Goal: Task Accomplishment & Management: Use online tool/utility

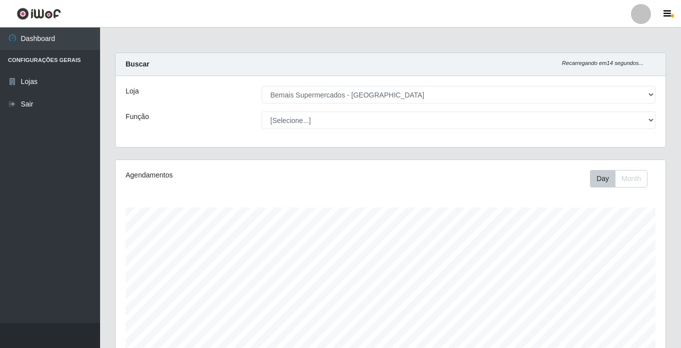
click at [610, 96] on select "[Selecione...] Bemais Supermercados - [GEOGRAPHIC_DATA]" at bounding box center [459, 95] width 394 height 18
click at [262, 86] on select "[Selecione...] Bemais Supermercados - [GEOGRAPHIC_DATA]" at bounding box center [459, 95] width 394 height 18
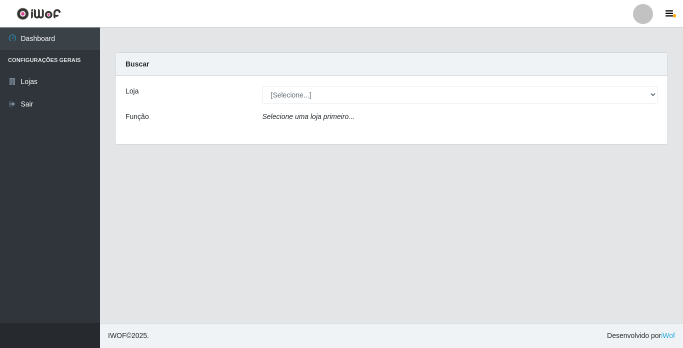
click at [624, 91] on select "[Selecione...] Bemais Supermercados - [GEOGRAPHIC_DATA]" at bounding box center [461, 95] width 396 height 18
click at [263, 86] on select "[Selecione...] Bemais Supermercados - [GEOGRAPHIC_DATA]" at bounding box center [461, 95] width 396 height 18
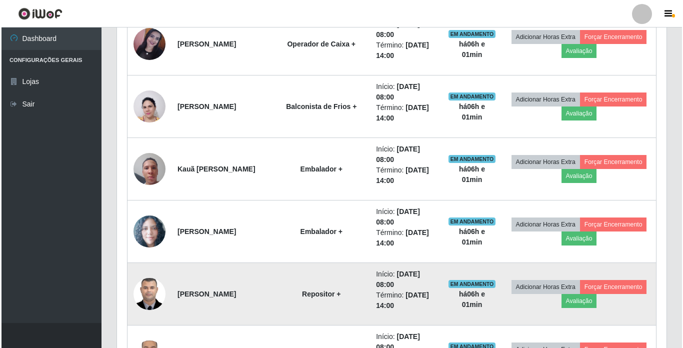
scroll to position [538, 0]
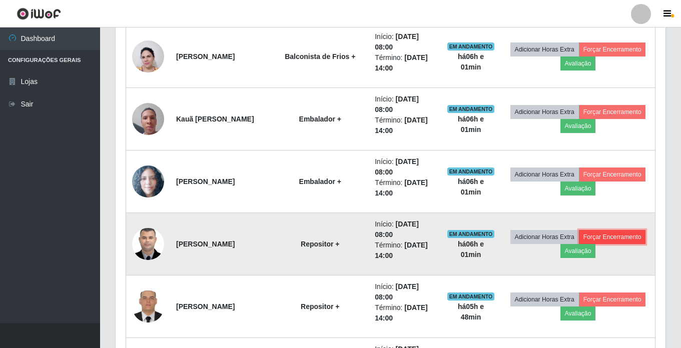
click at [579, 244] on button "Forçar Encerramento" at bounding box center [612, 237] width 67 height 14
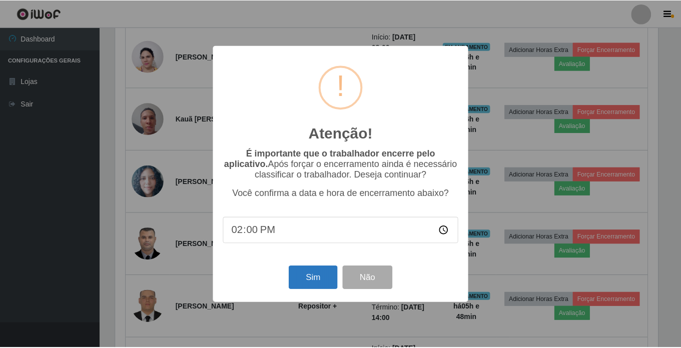
scroll to position [138, 0]
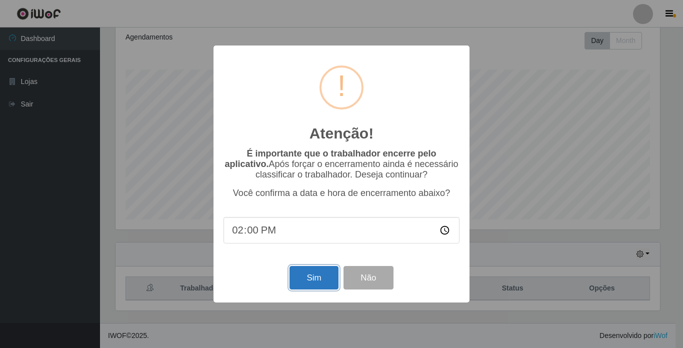
click at [323, 281] on button "Sim" at bounding box center [314, 278] width 49 height 24
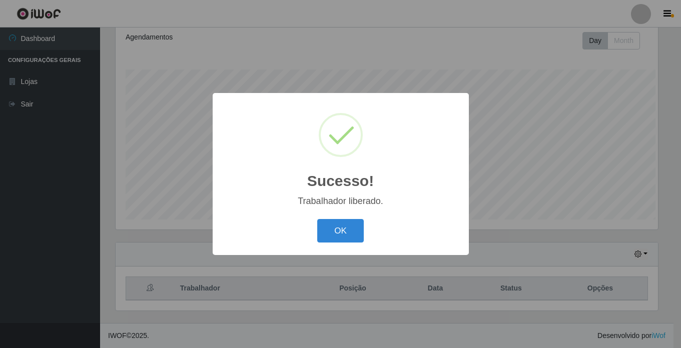
scroll to position [208, 545]
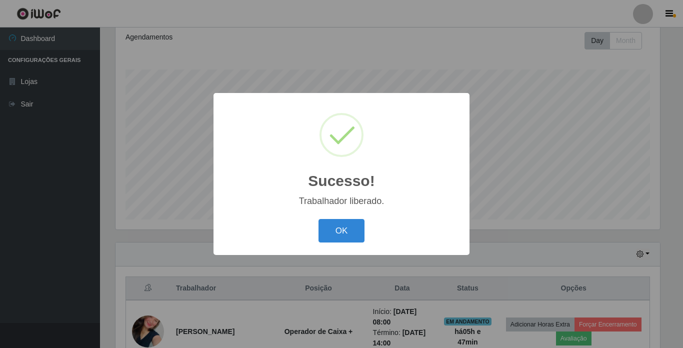
click at [331, 244] on div "OK Cancel" at bounding box center [342, 231] width 236 height 29
click at [357, 234] on button "OK" at bounding box center [342, 231] width 47 height 24
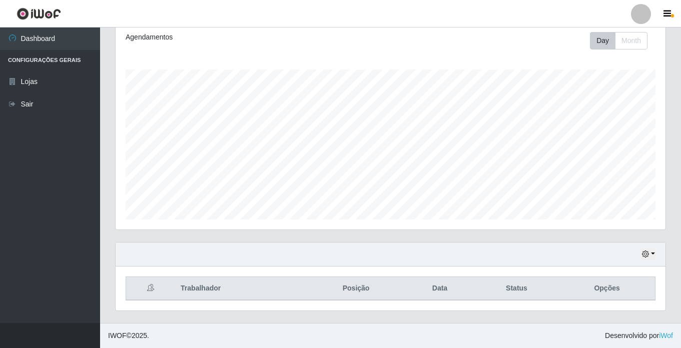
scroll to position [138, 0]
click at [654, 257] on button "button" at bounding box center [648, 255] width 14 height 12
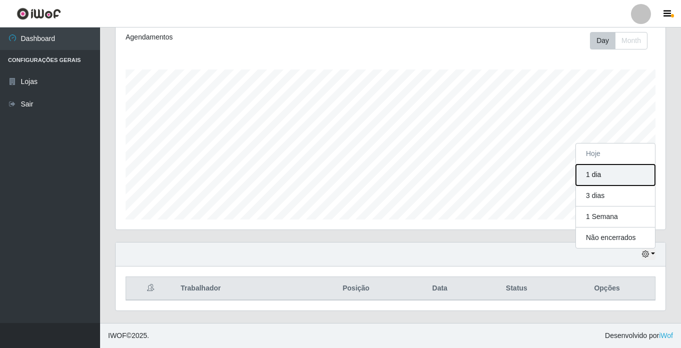
click at [592, 169] on button "1 dia" at bounding box center [615, 175] width 79 height 21
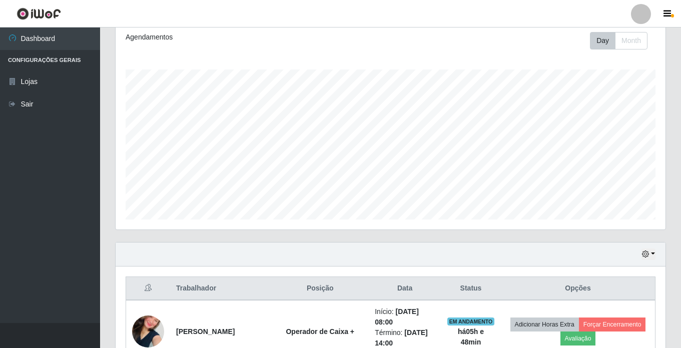
click at [659, 256] on div "Hoje 1 dia 3 dias 1 Semana Não encerrados" at bounding box center [391, 255] width 550 height 24
click at [653, 253] on button "button" at bounding box center [648, 255] width 14 height 12
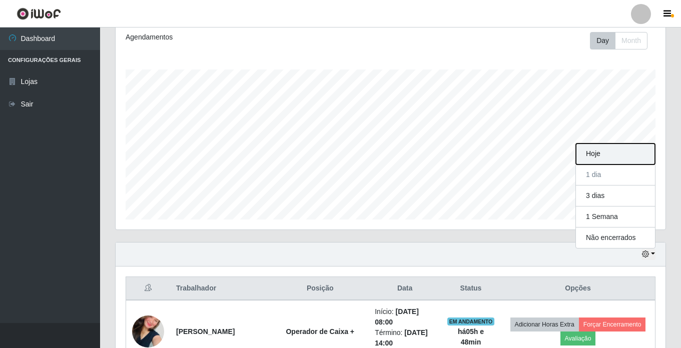
click at [599, 152] on button "Hoje" at bounding box center [615, 154] width 79 height 21
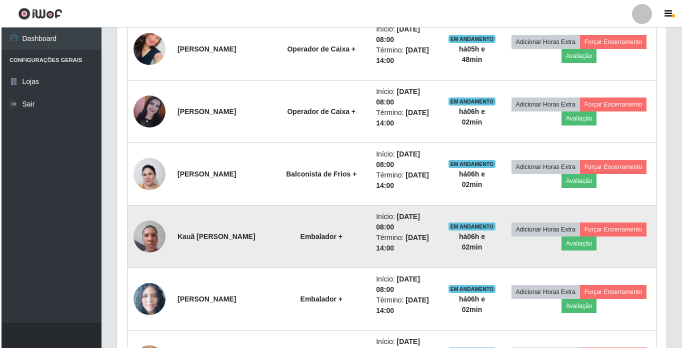
scroll to position [438, 0]
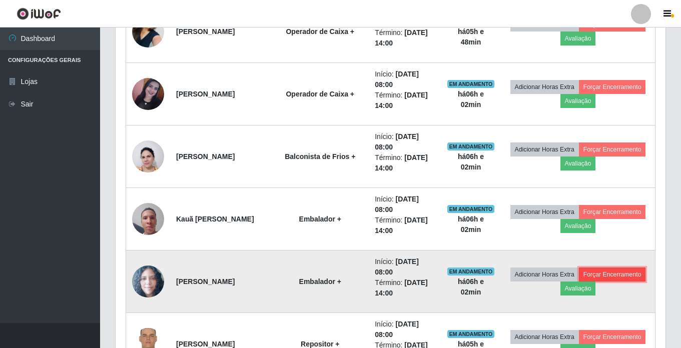
click at [579, 282] on button "Forçar Encerramento" at bounding box center [612, 275] width 67 height 14
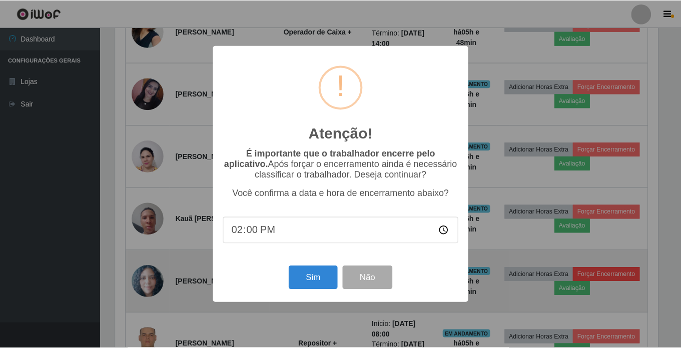
scroll to position [208, 545]
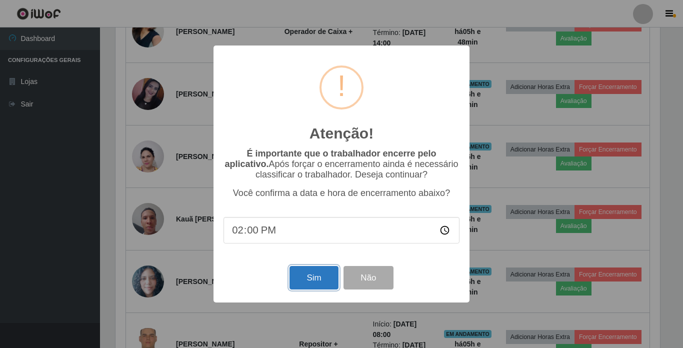
click at [324, 275] on button "Sim" at bounding box center [314, 278] width 49 height 24
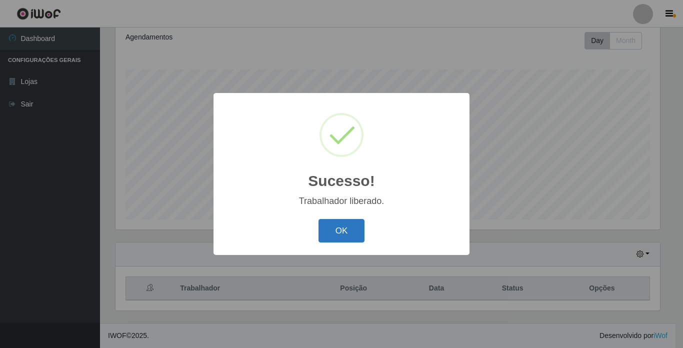
drag, startPoint x: 326, startPoint y: 235, endPoint x: 330, endPoint y: 231, distance: 5.7
click at [327, 235] on button "OK" at bounding box center [342, 231] width 47 height 24
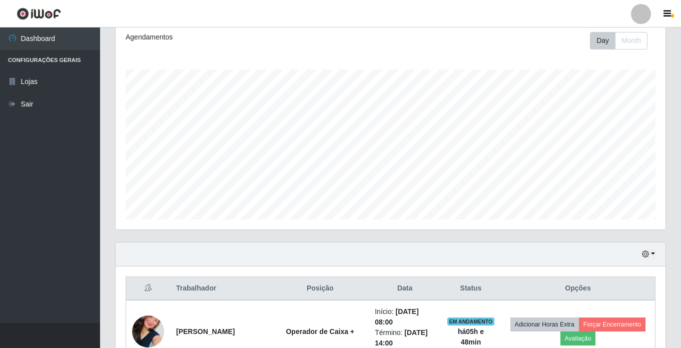
scroll to position [208, 550]
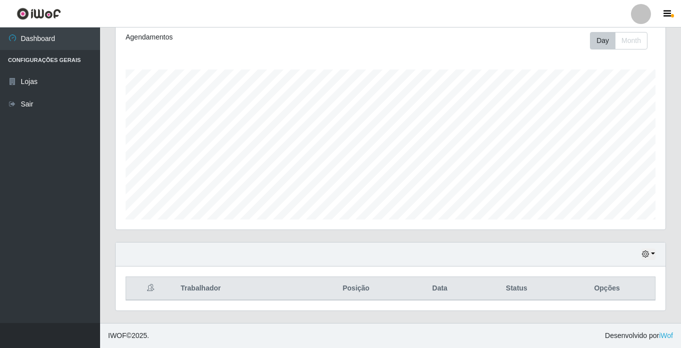
click at [656, 257] on div "Hoje 1 dia 3 dias 1 Semana Não encerrados" at bounding box center [391, 255] width 550 height 24
click at [651, 254] on button "button" at bounding box center [648, 255] width 14 height 12
click at [650, 252] on button "button" at bounding box center [648, 255] width 14 height 12
click at [677, 139] on div "Carregando... Buscar Recarregando em 6 segundos... Loja [Selecione...] Bemais S…" at bounding box center [390, 118] width 581 height 409
click at [657, 257] on div "Hoje 1 dia 3 dias 1 Semana Não encerrados" at bounding box center [391, 255] width 550 height 24
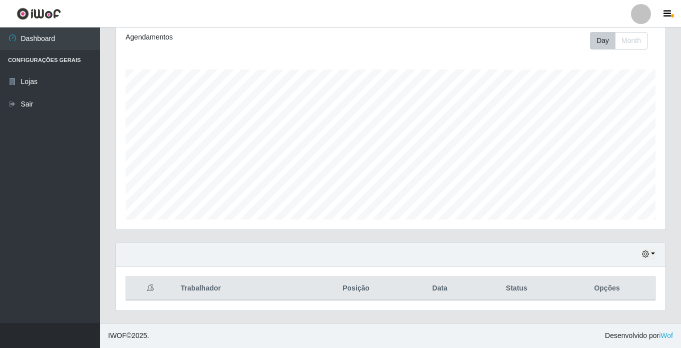
click at [656, 255] on div "Hoje 1 dia 3 dias 1 Semana Não encerrados" at bounding box center [391, 255] width 550 height 24
click at [680, 273] on html "Perfil Alterar Senha Sair Dashboard Configurações Gerais Lojas Sair Carregando.…" at bounding box center [340, 105] width 681 height 486
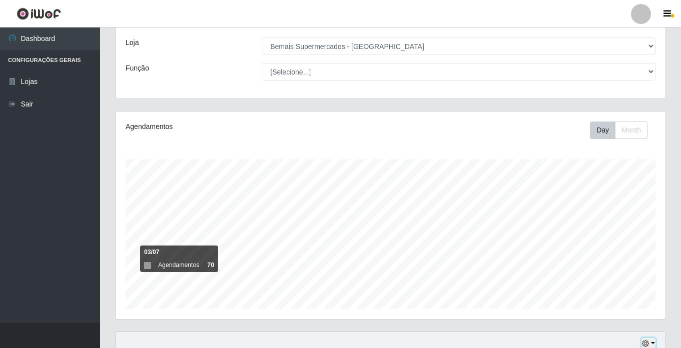
scroll to position [0, 0]
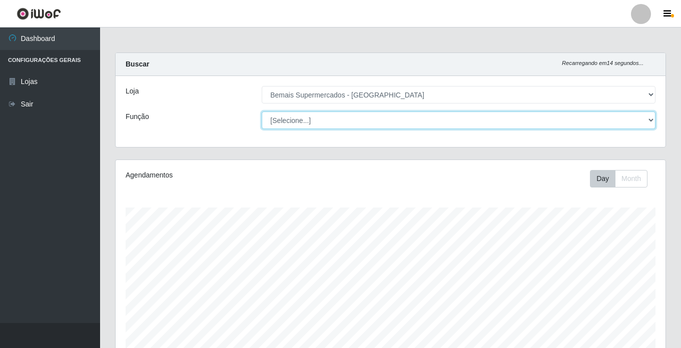
click at [554, 124] on select "[Selecione...] ASG ASG + ASG ++ Auxiliar de Estacionamento Auxiliar de Estacion…" at bounding box center [459, 121] width 394 height 18
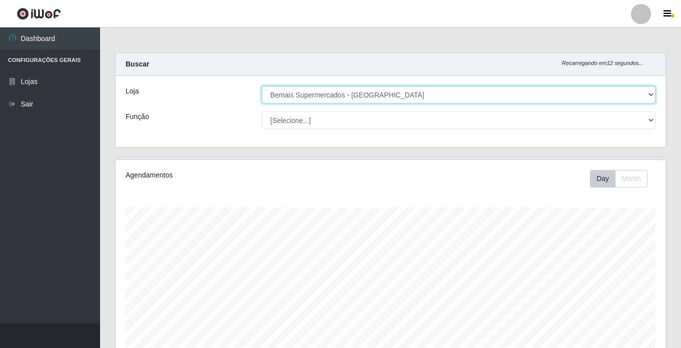
click at [554, 87] on select "[Selecione...] Bemais Supermercados - [GEOGRAPHIC_DATA]" at bounding box center [459, 95] width 394 height 18
click at [551, 102] on select "[Selecione...] Bemais Supermercados - [GEOGRAPHIC_DATA]" at bounding box center [459, 95] width 394 height 18
click at [566, 91] on select "[Selecione...] Bemais Supermercados - [GEOGRAPHIC_DATA]" at bounding box center [459, 95] width 394 height 18
click at [262, 86] on select "[Selecione...] Bemais Supermercados - [GEOGRAPHIC_DATA]" at bounding box center [459, 95] width 394 height 18
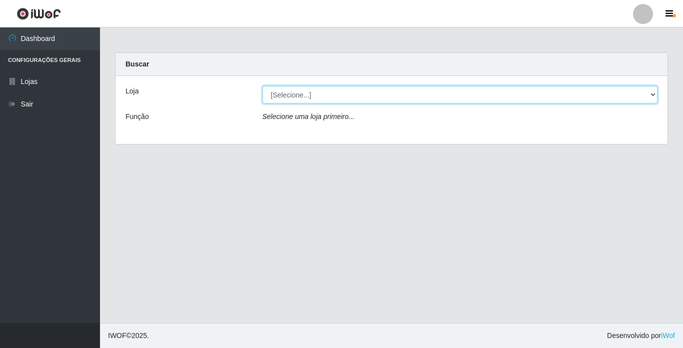
click at [560, 90] on select "[Selecione...] Bemais Supermercados - [GEOGRAPHIC_DATA]" at bounding box center [461, 95] width 396 height 18
click at [263, 86] on select "[Selecione...] Bemais Supermercados - [GEOGRAPHIC_DATA]" at bounding box center [461, 95] width 396 height 18
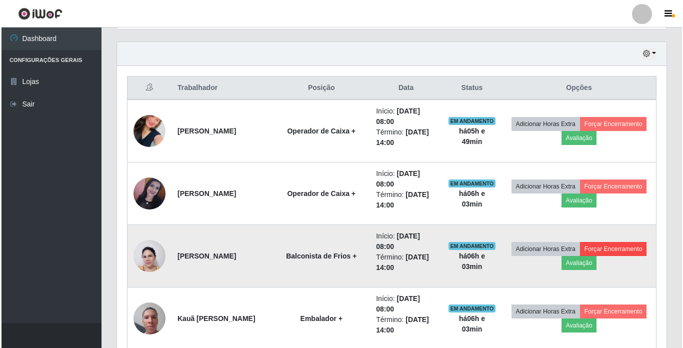
scroll to position [338, 0]
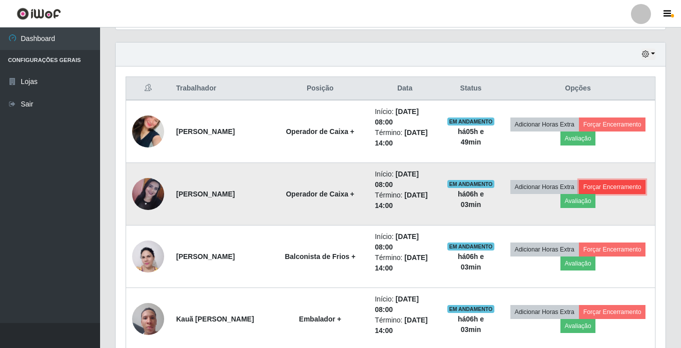
click at [579, 194] on button "Forçar Encerramento" at bounding box center [612, 187] width 67 height 14
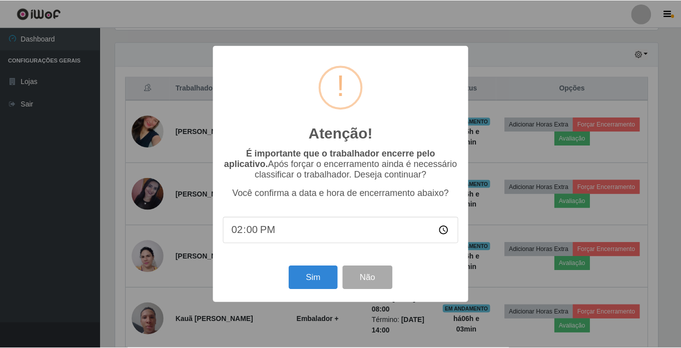
scroll to position [208, 545]
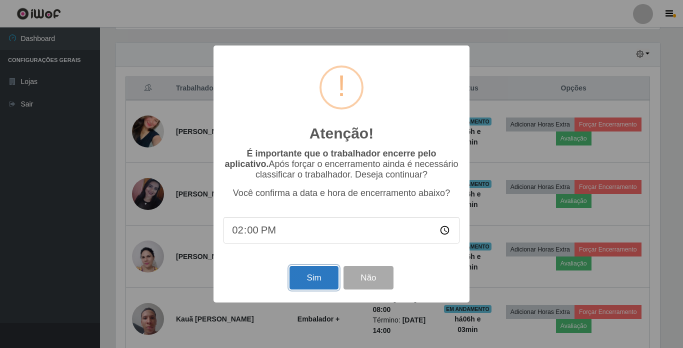
click at [314, 279] on button "Sim" at bounding box center [314, 278] width 49 height 24
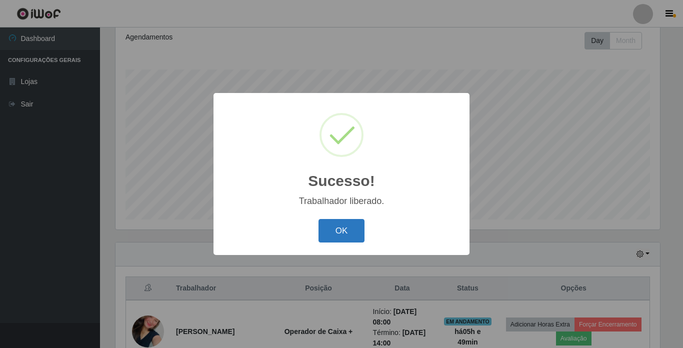
click at [338, 231] on button "OK" at bounding box center [342, 231] width 47 height 24
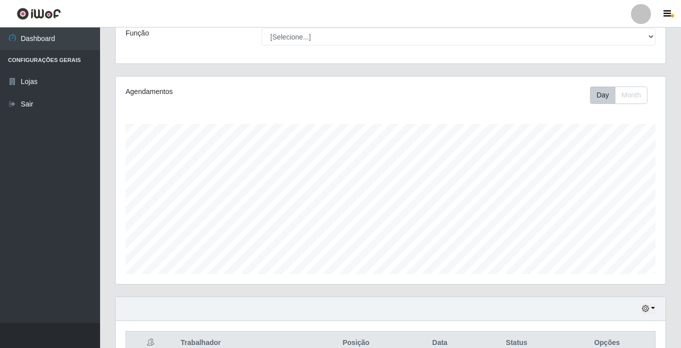
scroll to position [0, 0]
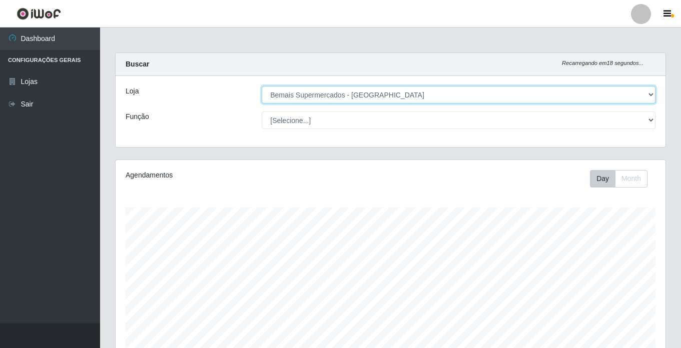
click at [584, 94] on select "[Selecione...] Bemais Supermercados - [GEOGRAPHIC_DATA]" at bounding box center [459, 95] width 394 height 18
click at [262, 86] on select "[Selecione...] Bemais Supermercados - [GEOGRAPHIC_DATA]" at bounding box center [459, 95] width 394 height 18
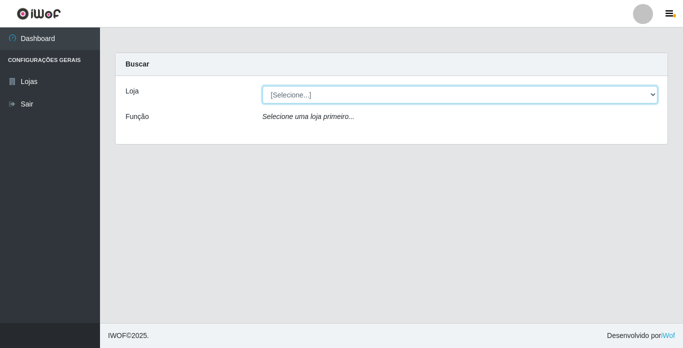
drag, startPoint x: 580, startPoint y: 88, endPoint x: 580, endPoint y: 97, distance: 9.0
click at [580, 88] on select "[Selecione...] Bemais Supermercados - [GEOGRAPHIC_DATA]" at bounding box center [461, 95] width 396 height 18
select select "250"
click at [263, 86] on select "[Selecione...] Bemais Supermercados - [GEOGRAPHIC_DATA]" at bounding box center [461, 95] width 396 height 18
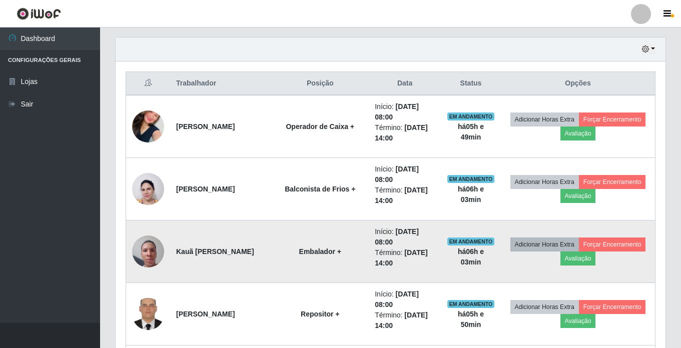
scroll to position [385, 0]
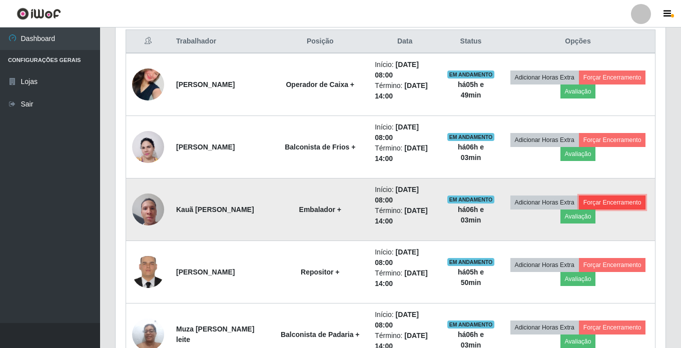
click at [579, 210] on button "Forçar Encerramento" at bounding box center [612, 203] width 67 height 14
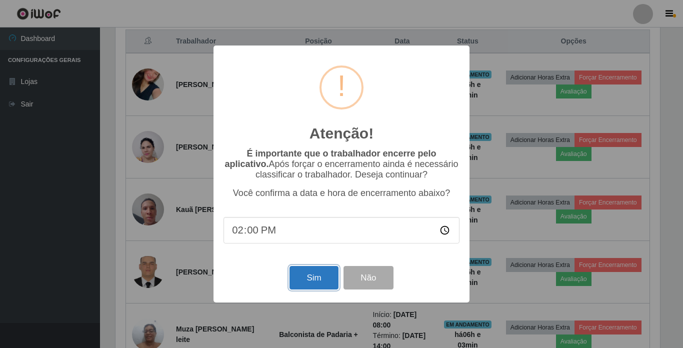
click at [301, 286] on button "Sim" at bounding box center [314, 278] width 49 height 24
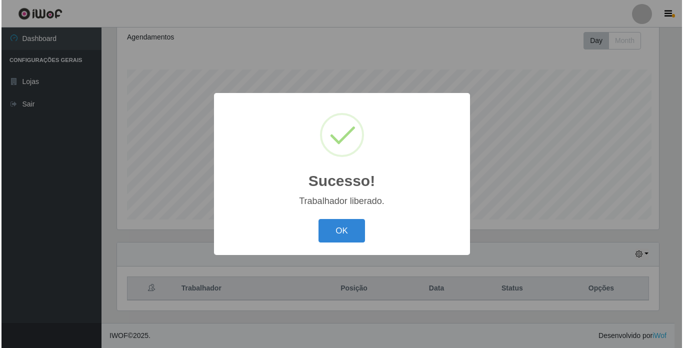
scroll to position [0, 0]
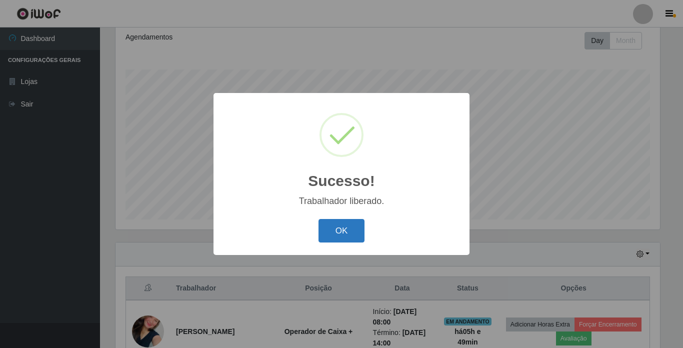
click at [342, 236] on button "OK" at bounding box center [342, 231] width 47 height 24
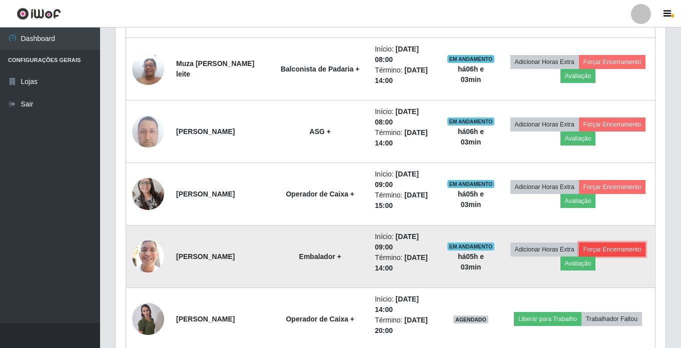
click at [579, 257] on button "Forçar Encerramento" at bounding box center [612, 250] width 67 height 14
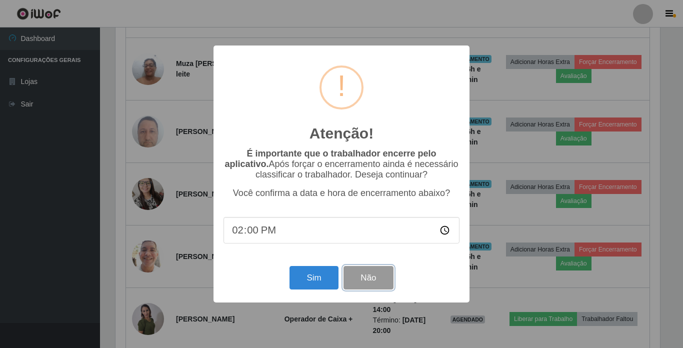
click at [388, 280] on button "Não" at bounding box center [369, 278] width 50 height 24
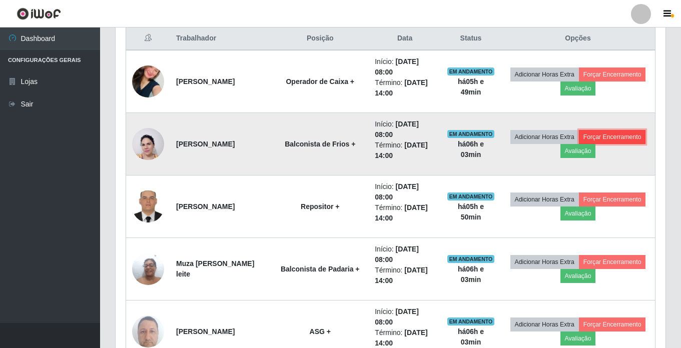
click at [579, 144] on button "Forçar Encerramento" at bounding box center [612, 137] width 67 height 14
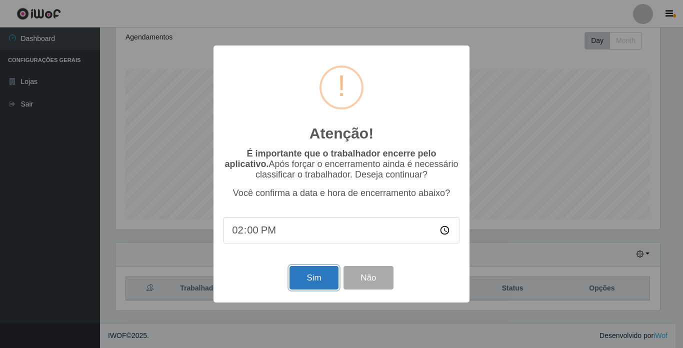
click at [312, 280] on button "Sim" at bounding box center [314, 278] width 49 height 24
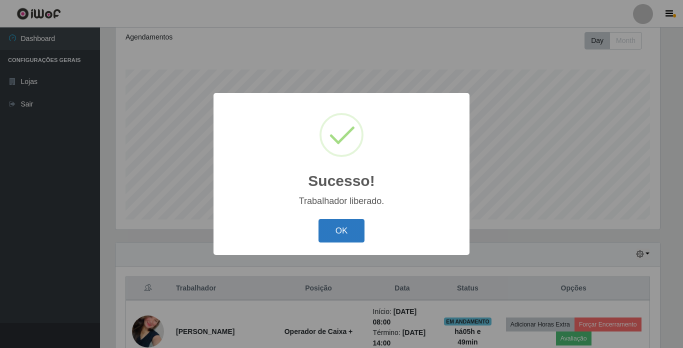
click at [360, 226] on button "OK" at bounding box center [342, 231] width 47 height 24
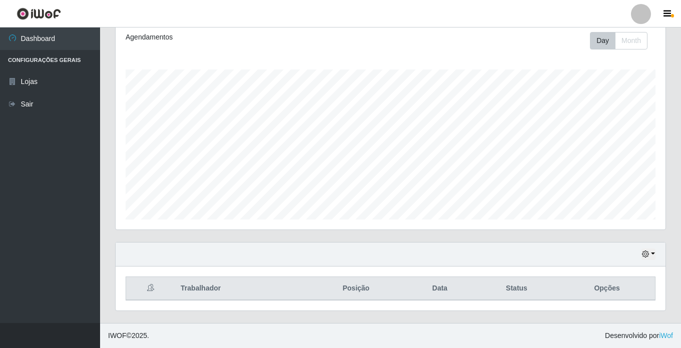
scroll to position [138, 0]
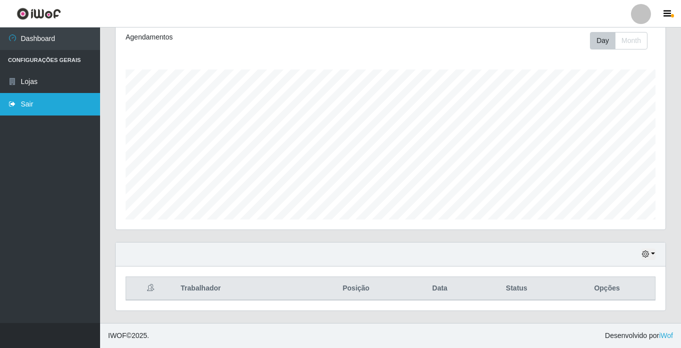
click at [39, 105] on link "Sair" at bounding box center [50, 104] width 100 height 23
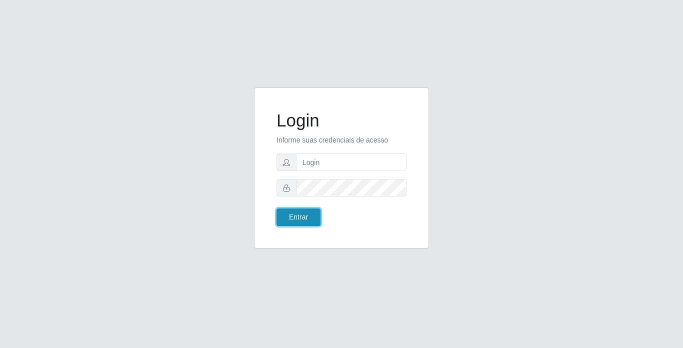
click at [296, 220] on button "Entrar" at bounding box center [299, 218] width 44 height 18
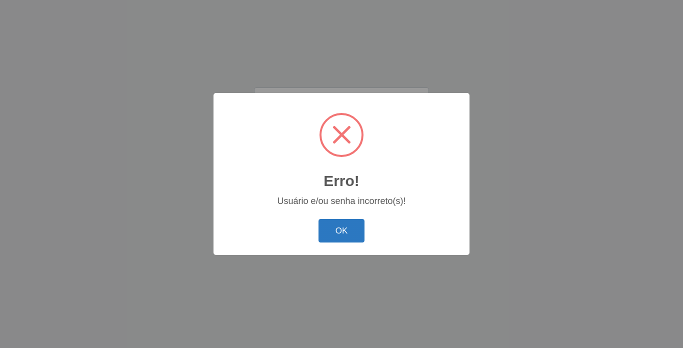
click at [333, 232] on button "OK" at bounding box center [342, 231] width 47 height 24
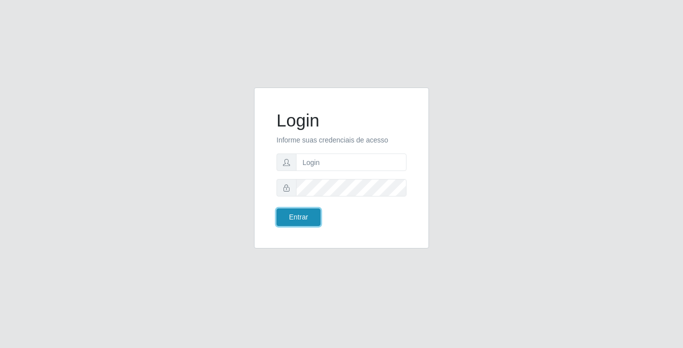
click at [303, 219] on button "Entrar" at bounding box center [299, 218] width 44 height 18
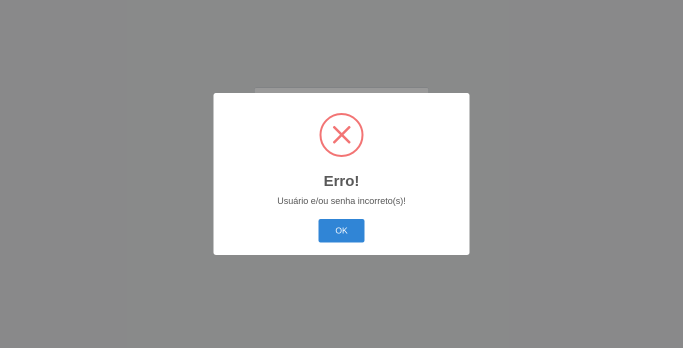
click at [310, 164] on div "Erro! ×" at bounding box center [342, 149] width 236 height 93
click at [342, 230] on button "OK" at bounding box center [342, 231] width 47 height 24
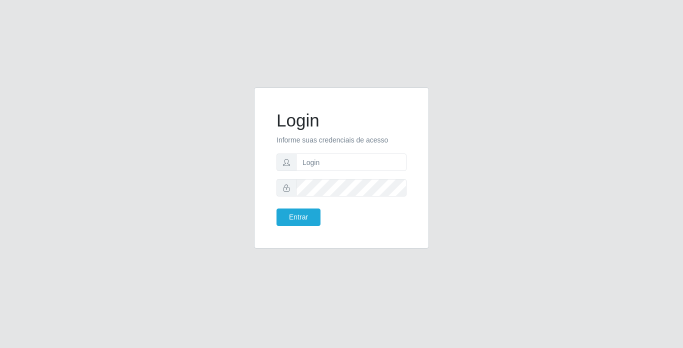
drag, startPoint x: 352, startPoint y: 175, endPoint x: 357, endPoint y: 162, distance: 13.3
click at [354, 173] on form "Login Informe suas credenciais de acesso Entrar" at bounding box center [342, 168] width 130 height 116
click at [357, 162] on input "text" at bounding box center [351, 163] width 111 height 18
type input "moises@bemais"
click at [277, 209] on button "Entrar" at bounding box center [299, 218] width 44 height 18
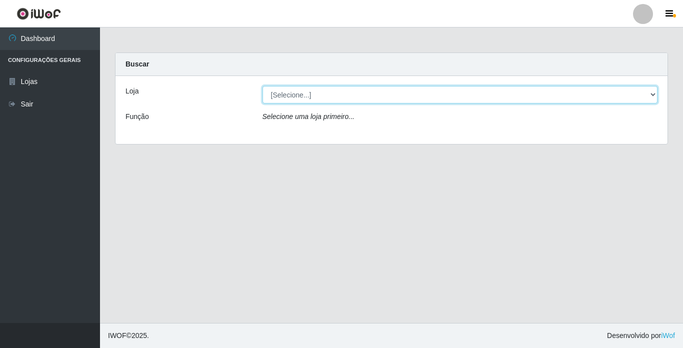
click at [461, 102] on select "[Selecione...] Bemais Supermercados - [GEOGRAPHIC_DATA]" at bounding box center [461, 95] width 396 height 18
click at [263, 86] on select "[Selecione...] Bemais Supermercados - [GEOGRAPHIC_DATA]" at bounding box center [461, 95] width 396 height 18
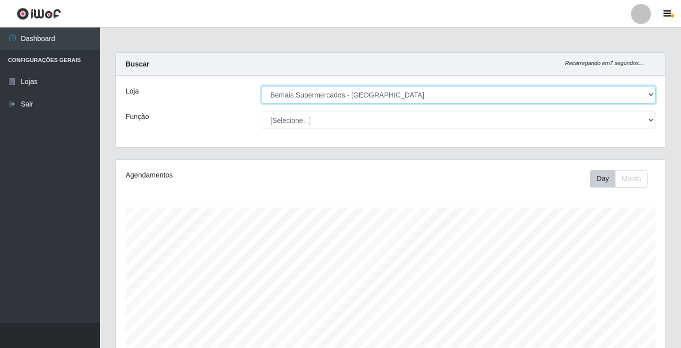
click at [638, 101] on select "[Selecione...] Bemais Supermercados - [GEOGRAPHIC_DATA]" at bounding box center [459, 95] width 394 height 18
click at [262, 86] on select "[Selecione...] Bemais Supermercados - [GEOGRAPHIC_DATA]" at bounding box center [459, 95] width 394 height 18
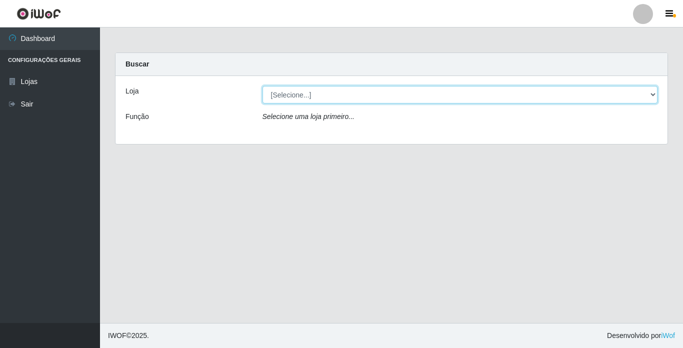
drag, startPoint x: 644, startPoint y: 92, endPoint x: 639, endPoint y: 103, distance: 12.3
click at [644, 92] on select "[Selecione...] Bemais Supermercados - [GEOGRAPHIC_DATA]" at bounding box center [461, 95] width 396 height 18
select select "250"
click at [263, 86] on select "[Selecione...] Bemais Supermercados - [GEOGRAPHIC_DATA]" at bounding box center [461, 95] width 396 height 18
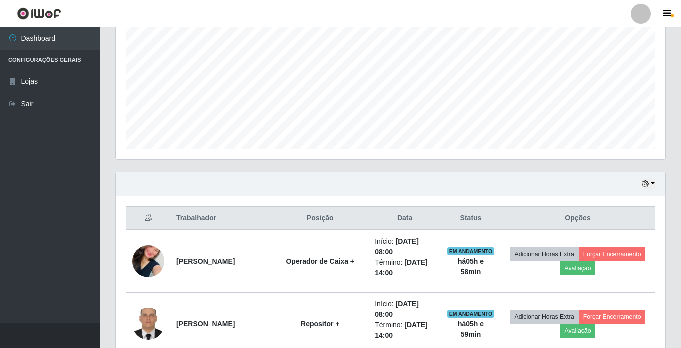
scroll to position [385, 0]
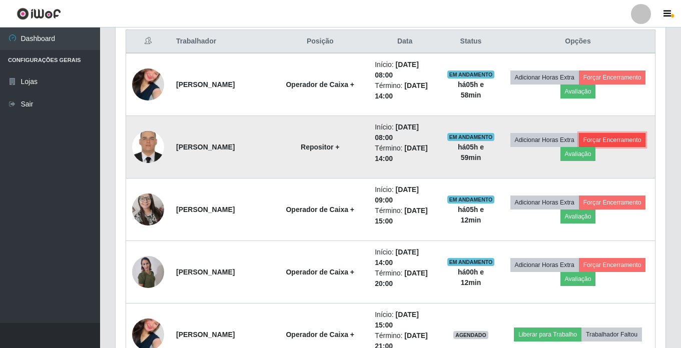
click at [579, 147] on button "Forçar Encerramento" at bounding box center [612, 140] width 67 height 14
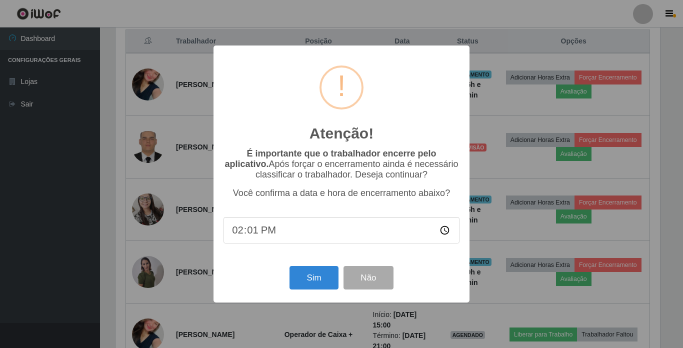
type input "14:13"
click at [330, 272] on button "Sim" at bounding box center [314, 278] width 49 height 24
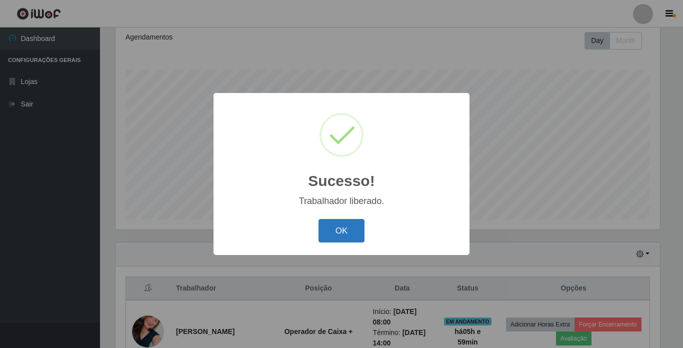
click at [355, 225] on button "OK" at bounding box center [342, 231] width 47 height 24
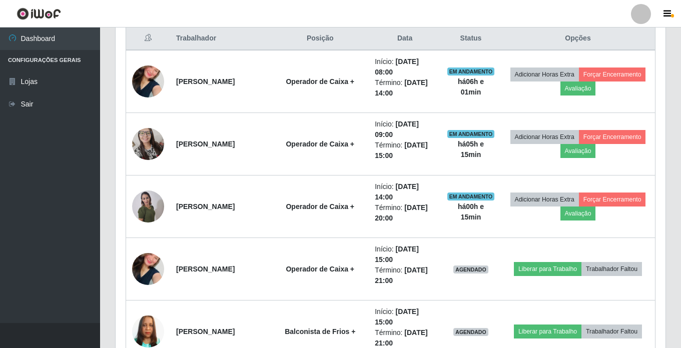
scroll to position [138, 0]
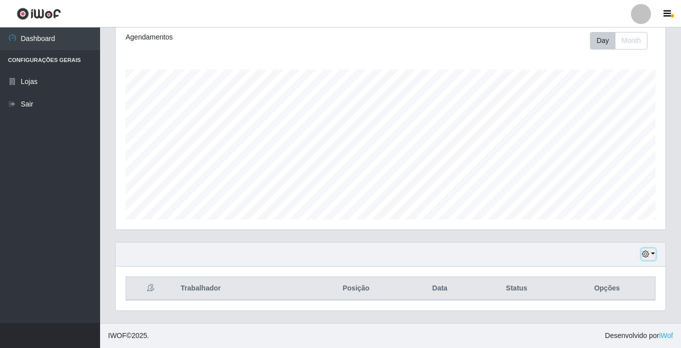
click at [652, 254] on button "button" at bounding box center [648, 255] width 14 height 12
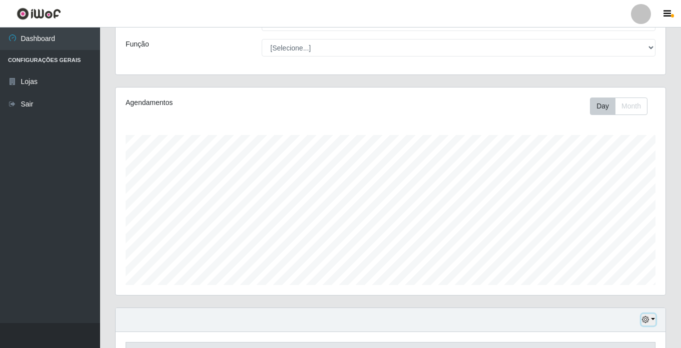
scroll to position [0, 0]
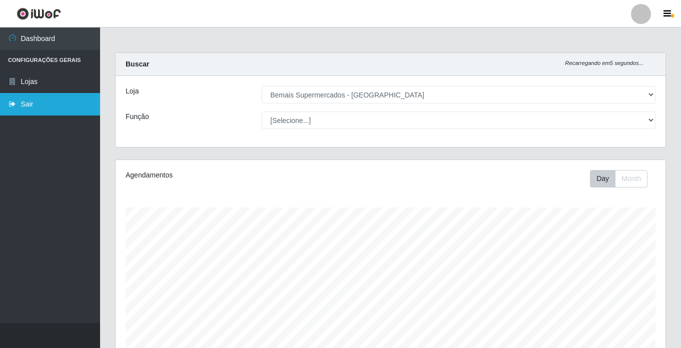
click at [24, 106] on link "Sair" at bounding box center [50, 104] width 100 height 23
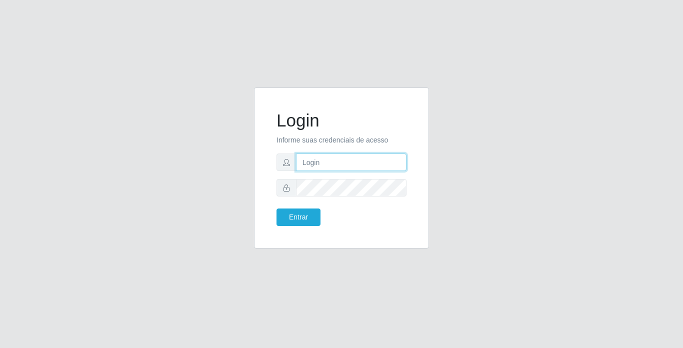
click at [305, 162] on input "text" at bounding box center [351, 163] width 111 height 18
click at [64, 120] on div "Login Informe suas credenciais de acesso Entrar" at bounding box center [342, 174] width 570 height 173
click at [316, 164] on input "text" at bounding box center [351, 163] width 111 height 18
click at [573, 122] on div "Login Informe suas credenciais de acesso Entrar" at bounding box center [342, 174] width 570 height 173
click at [372, 164] on input "text" at bounding box center [351, 163] width 111 height 18
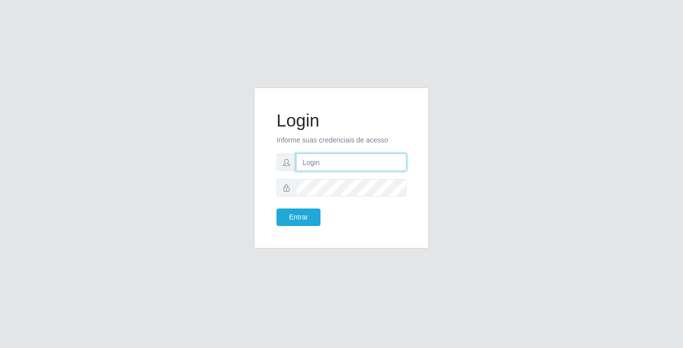
type input "moises@bemais"
click at [277, 209] on button "Entrar" at bounding box center [299, 218] width 44 height 18
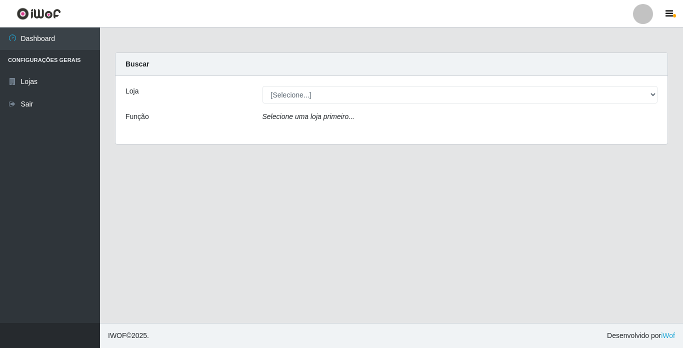
click at [450, 108] on div "Loja [Selecione...] Bemais Supermercados - Cidade Universitária Função Selecion…" at bounding box center [392, 110] width 552 height 68
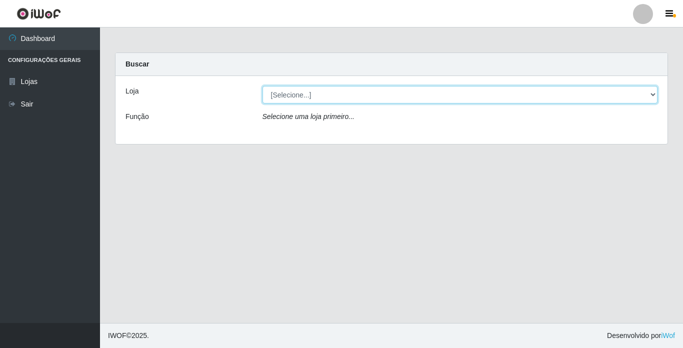
click at [469, 99] on select "[Selecione...] Bemais Supermercados - [GEOGRAPHIC_DATA]" at bounding box center [461, 95] width 396 height 18
click at [263, 86] on select "[Selecione...] Bemais Supermercados - [GEOGRAPHIC_DATA]" at bounding box center [461, 95] width 396 height 18
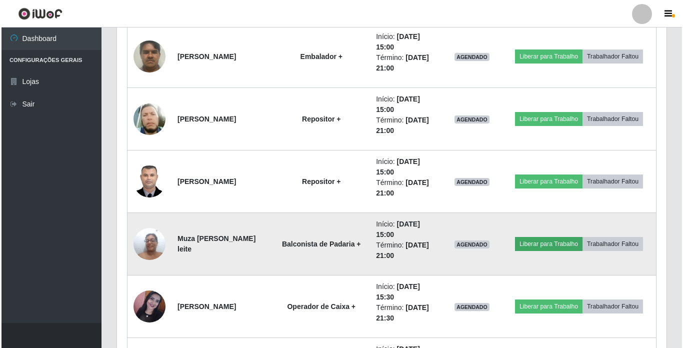
scroll to position [800, 0]
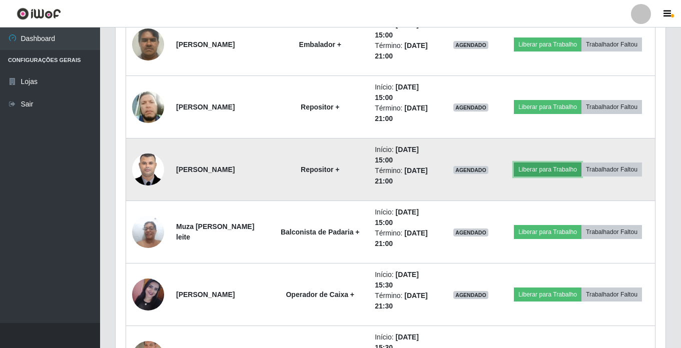
click at [558, 168] on button "Liberar para Trabalho" at bounding box center [548, 170] width 68 height 14
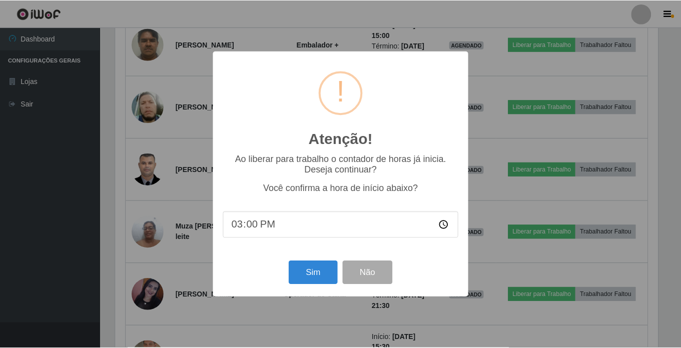
scroll to position [208, 545]
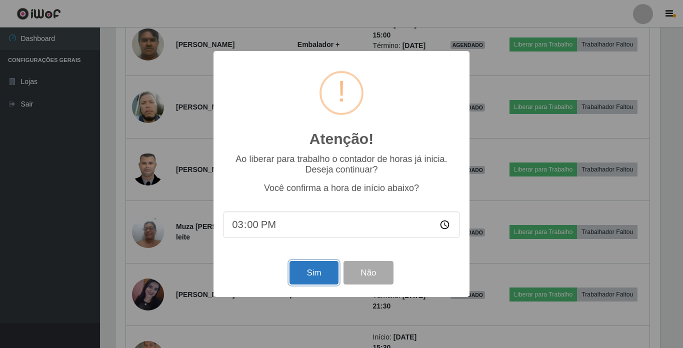
click at [327, 268] on button "Sim" at bounding box center [314, 273] width 49 height 24
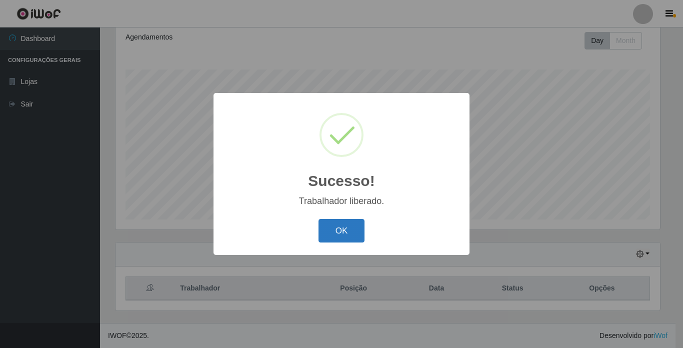
click at [339, 230] on button "OK" at bounding box center [342, 231] width 47 height 24
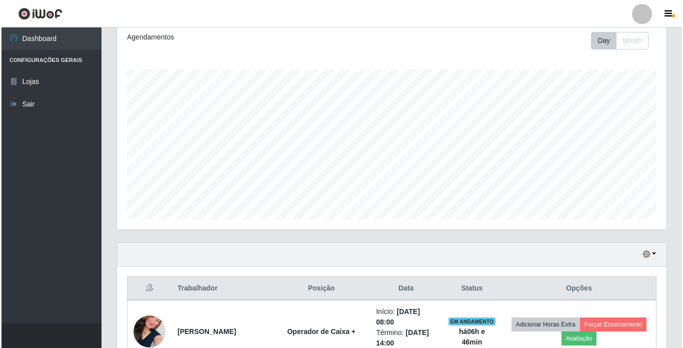
scroll to position [538, 0]
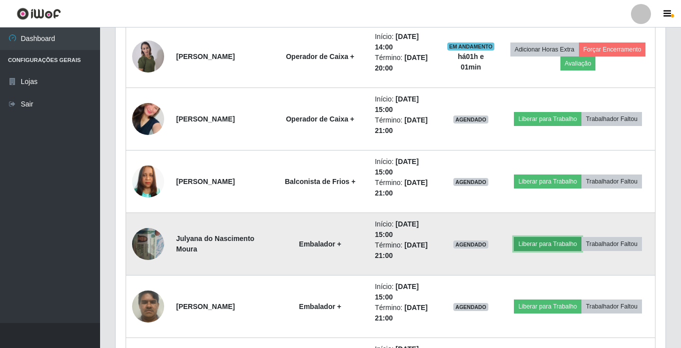
click at [566, 249] on button "Liberar para Trabalho" at bounding box center [548, 244] width 68 height 14
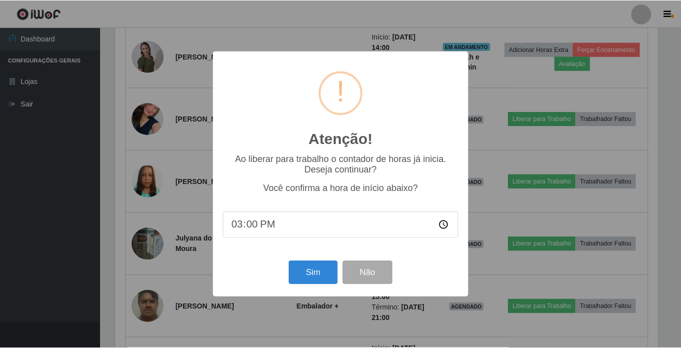
scroll to position [208, 545]
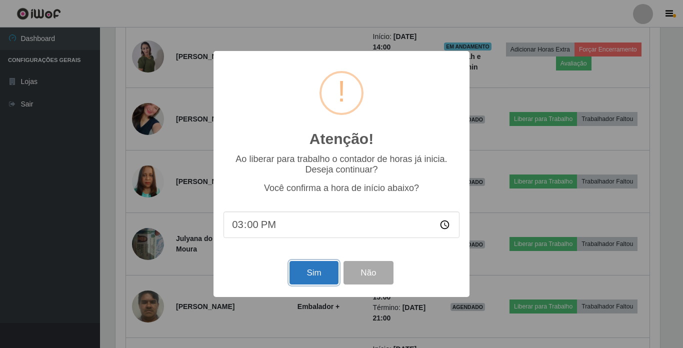
click at [333, 275] on button "Sim" at bounding box center [314, 273] width 49 height 24
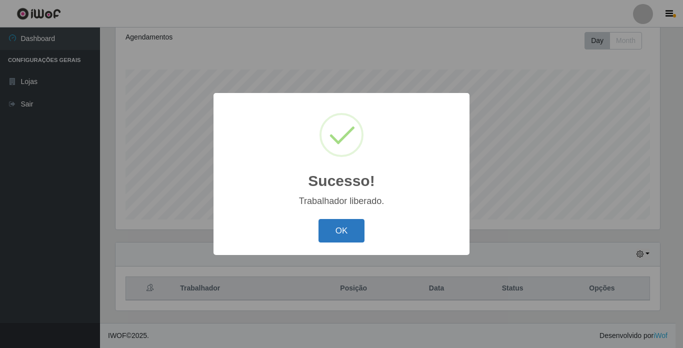
click at [330, 235] on button "OK" at bounding box center [342, 231] width 47 height 24
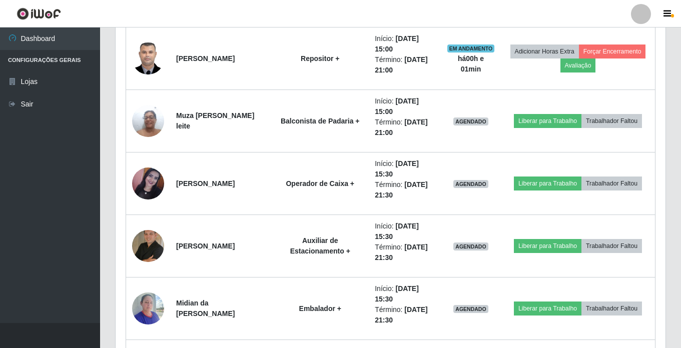
scroll to position [888, 0]
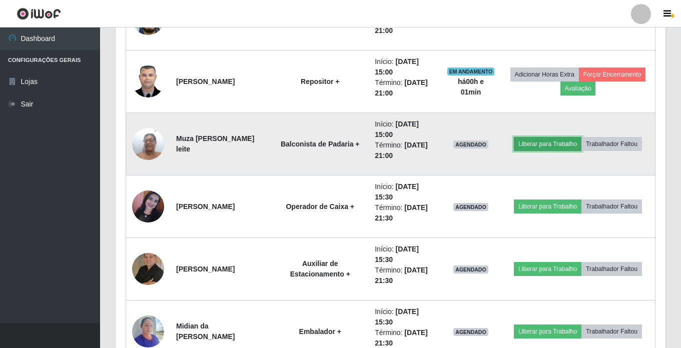
click at [552, 139] on button "Liberar para Trabalho" at bounding box center [548, 144] width 68 height 14
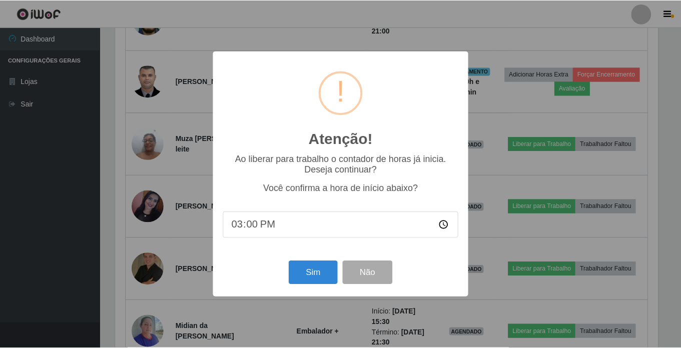
scroll to position [138, 0]
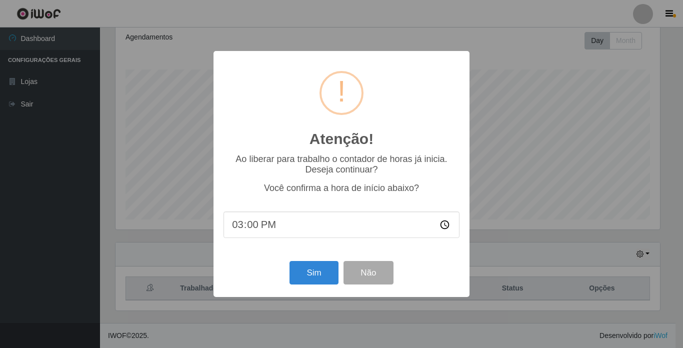
click at [307, 291] on div "Atenção! × Ao liberar para trabalho o contador de horas já inicia. Deseja conti…" at bounding box center [342, 174] width 256 height 246
click at [310, 280] on button "Sim" at bounding box center [314, 273] width 49 height 24
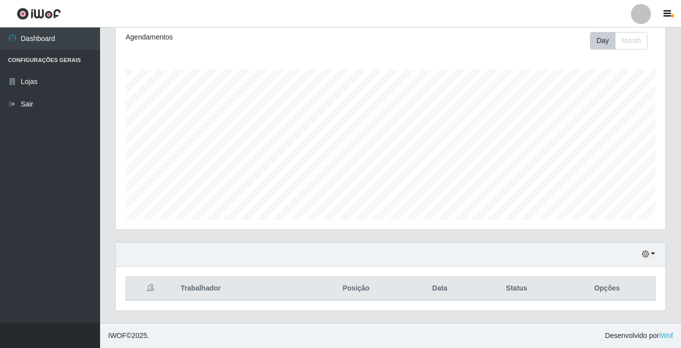
scroll to position [208, 545]
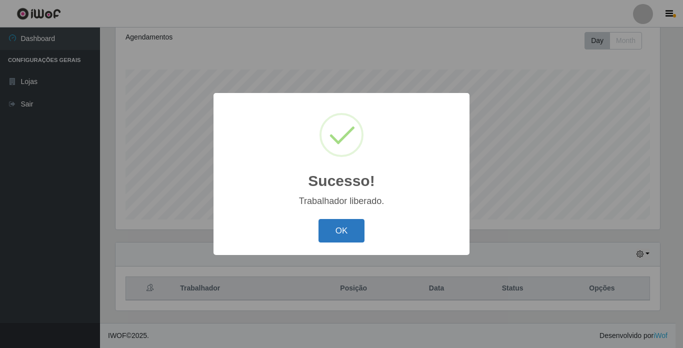
click at [356, 226] on button "OK" at bounding box center [342, 231] width 47 height 24
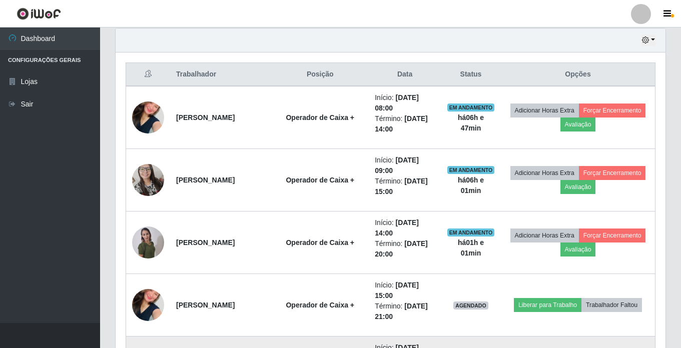
scroll to position [350, 0]
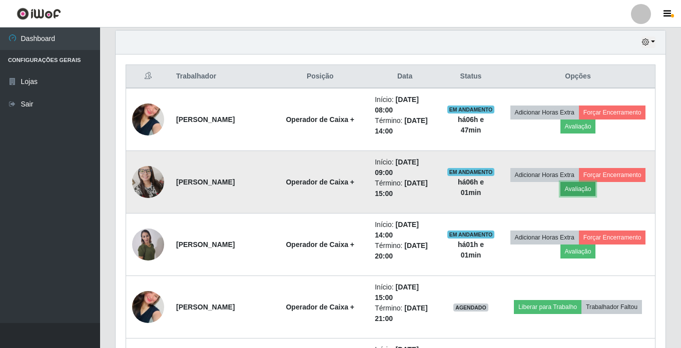
click at [596, 187] on button "Avaliação" at bounding box center [578, 189] width 36 height 14
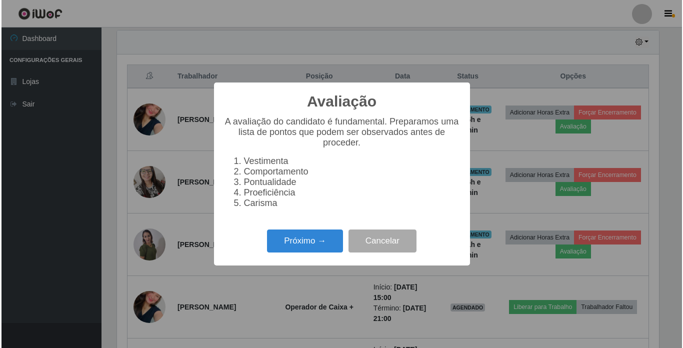
scroll to position [208, 545]
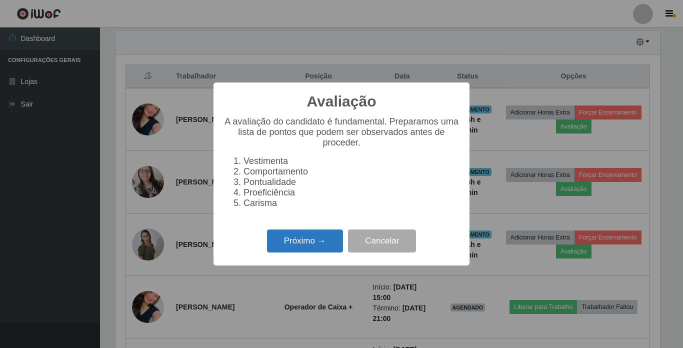
click at [282, 240] on button "Próximo →" at bounding box center [305, 242] width 76 height 24
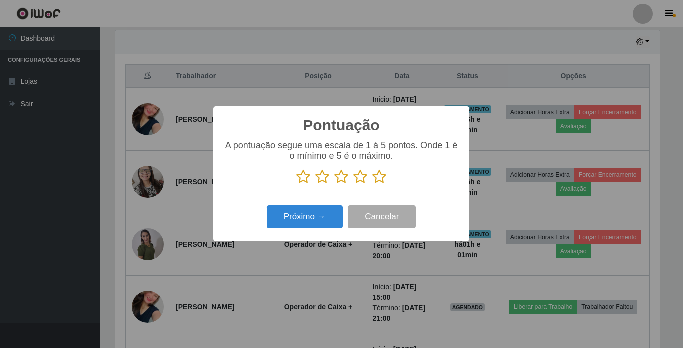
scroll to position [500016, 499679]
click at [379, 185] on icon at bounding box center [380, 177] width 14 height 15
click at [373, 185] on input "radio" at bounding box center [373, 185] width 0 height 0
click at [311, 215] on button "Próximo →" at bounding box center [305, 218] width 76 height 24
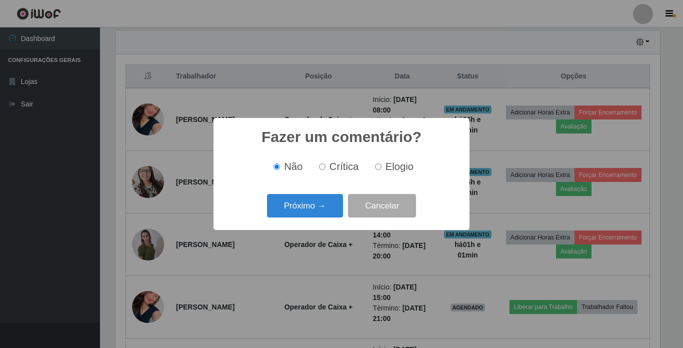
click at [311, 215] on button "Próximo →" at bounding box center [305, 206] width 76 height 24
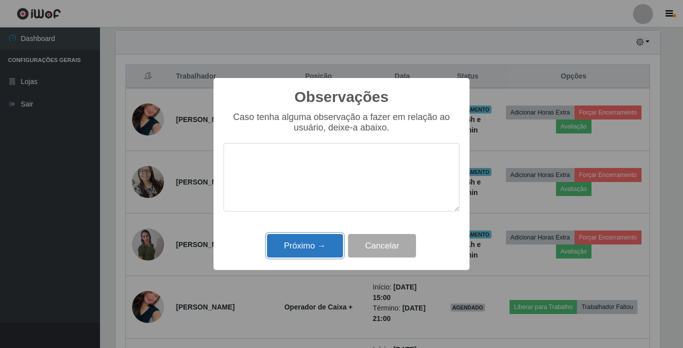
click at [318, 249] on button "Próximo →" at bounding box center [305, 246] width 76 height 24
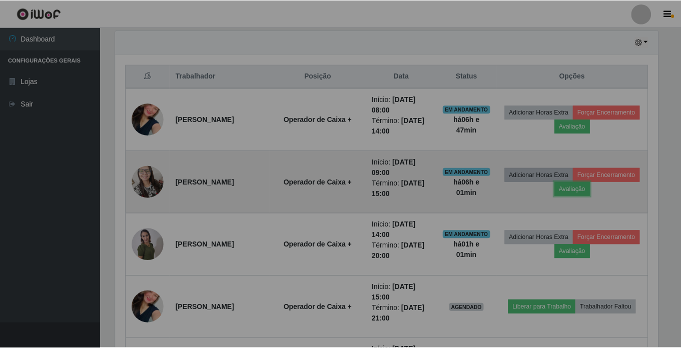
scroll to position [208, 550]
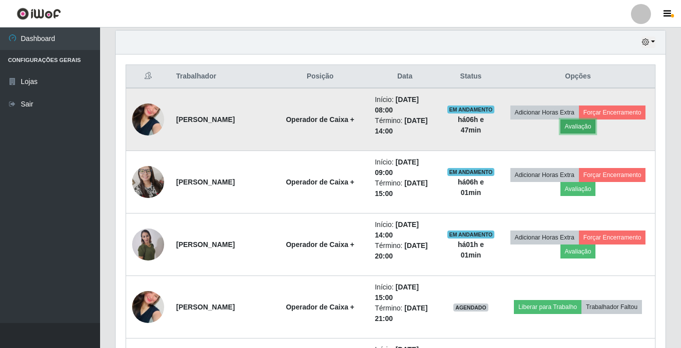
click at [596, 132] on button "Avaliação" at bounding box center [578, 127] width 36 height 14
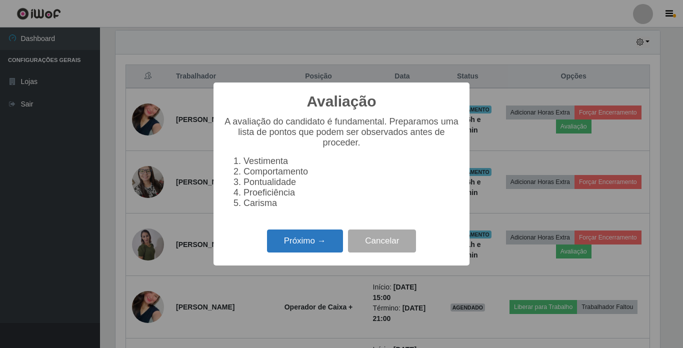
click at [320, 243] on button "Próximo →" at bounding box center [305, 242] width 76 height 24
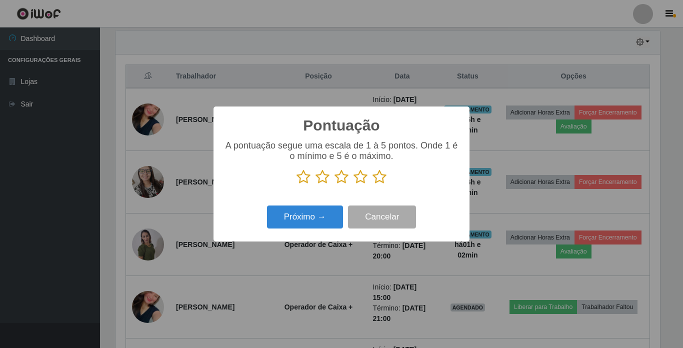
click at [382, 183] on icon at bounding box center [380, 177] width 14 height 15
click at [373, 185] on input "radio" at bounding box center [373, 185] width 0 height 0
click at [316, 219] on button "Próximo →" at bounding box center [305, 218] width 76 height 24
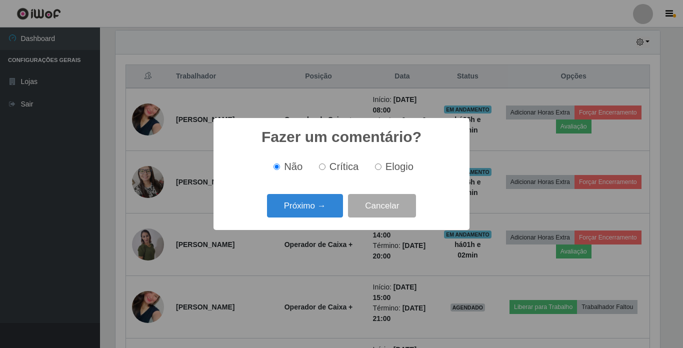
click at [316, 219] on div "Próximo → Cancelar" at bounding box center [342, 206] width 236 height 29
click at [316, 217] on button "Próximo →" at bounding box center [305, 206] width 76 height 24
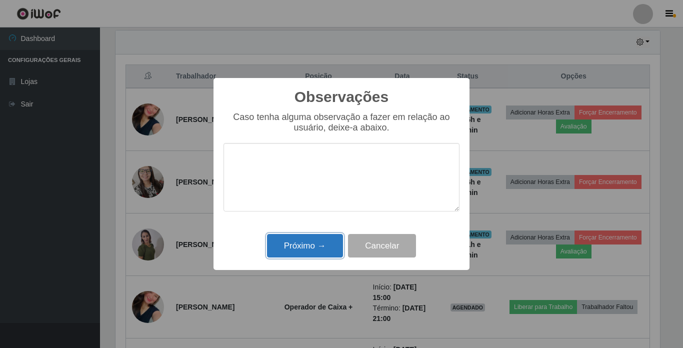
click at [318, 240] on button "Próximo →" at bounding box center [305, 246] width 76 height 24
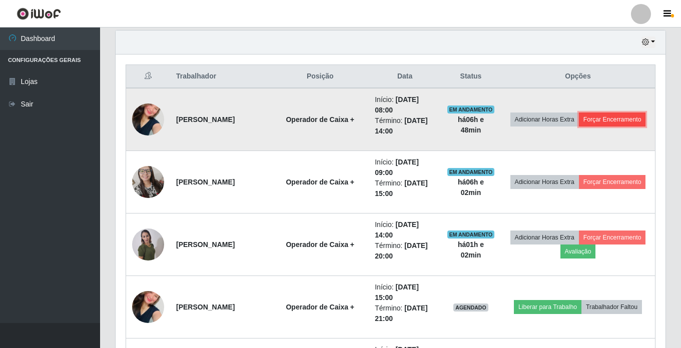
click at [584, 127] on button "Forçar Encerramento" at bounding box center [612, 120] width 67 height 14
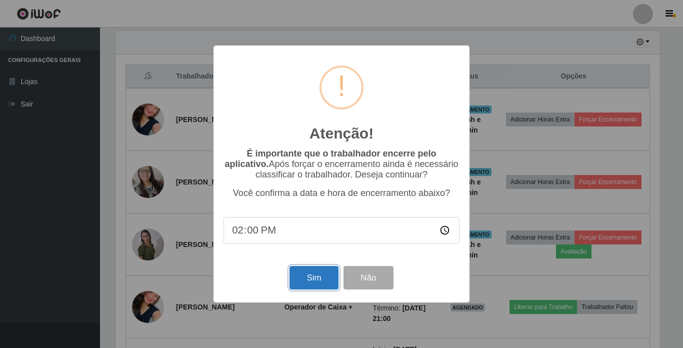
click at [304, 287] on button "Sim" at bounding box center [314, 278] width 49 height 24
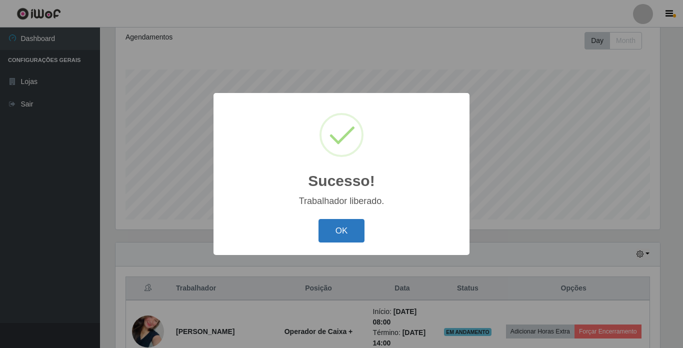
click at [349, 225] on button "OK" at bounding box center [342, 231] width 47 height 24
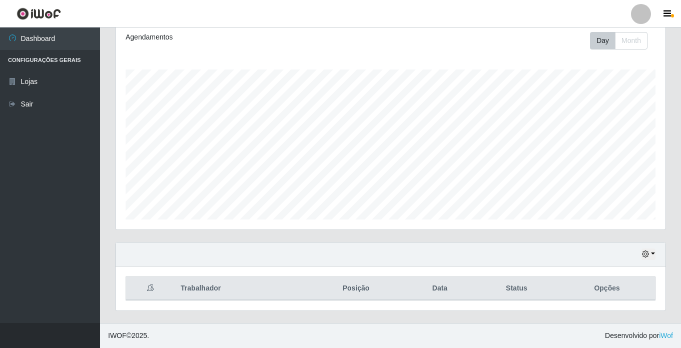
click at [593, 289] on th "Opções" at bounding box center [607, 289] width 96 height 24
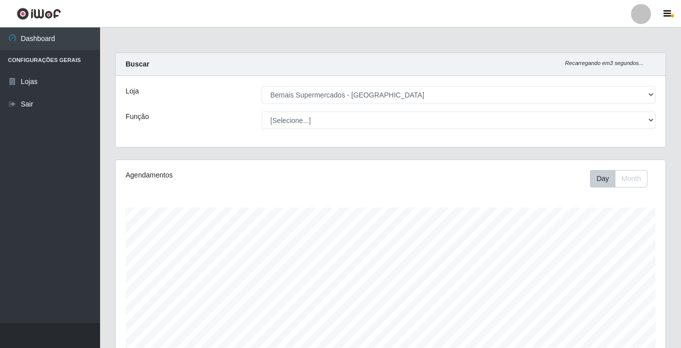
click at [611, 84] on div "Loja [Selecione...] Bemais Supermercados - Cidade Universitária Função [Selecio…" at bounding box center [391, 111] width 550 height 71
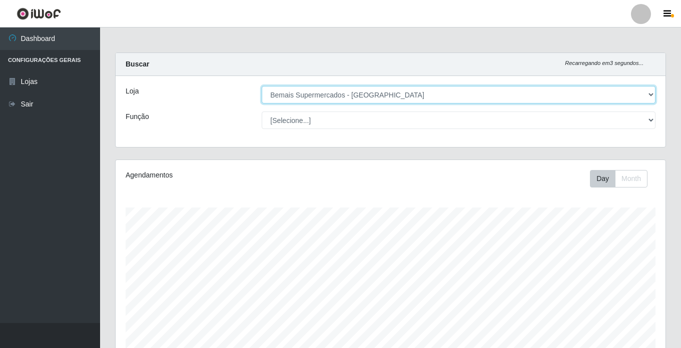
click at [613, 92] on select "[Selecione...] Bemais Supermercados - [GEOGRAPHIC_DATA]" at bounding box center [459, 95] width 394 height 18
click at [262, 86] on select "[Selecione...] Bemais Supermercados - [GEOGRAPHIC_DATA]" at bounding box center [459, 95] width 394 height 18
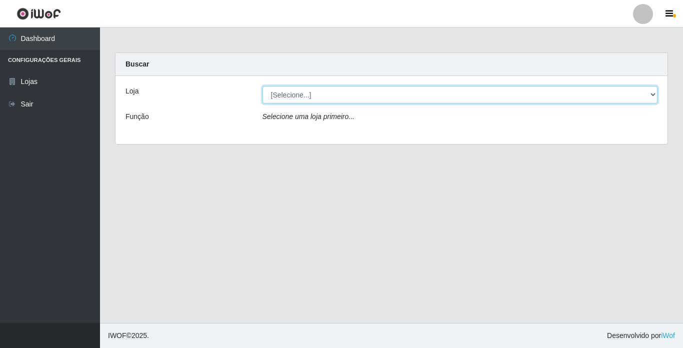
click at [610, 96] on select "[Selecione...] Bemais Supermercados - [GEOGRAPHIC_DATA]" at bounding box center [461, 95] width 396 height 18
click at [263, 86] on select "[Selecione...] Bemais Supermercados - [GEOGRAPHIC_DATA]" at bounding box center [461, 95] width 396 height 18
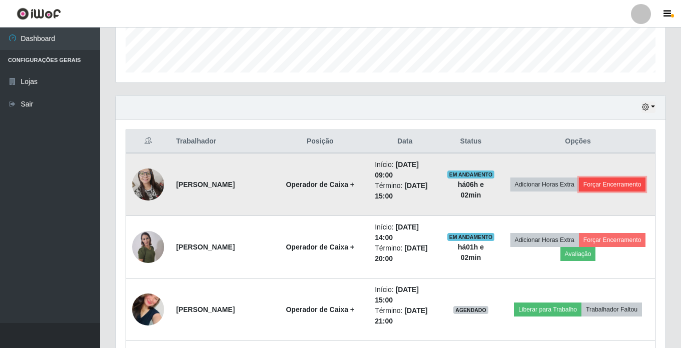
click at [596, 192] on button "Forçar Encerramento" at bounding box center [612, 185] width 67 height 14
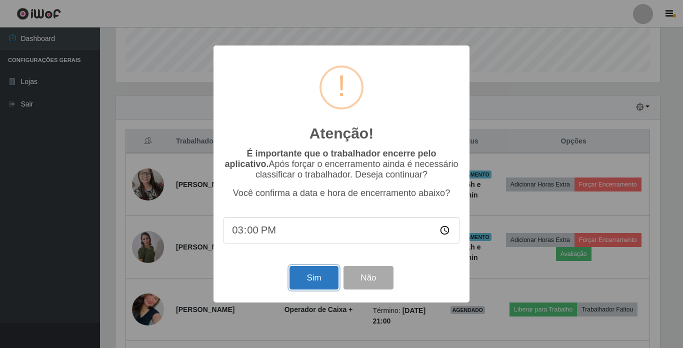
click at [316, 274] on button "Sim" at bounding box center [314, 278] width 49 height 24
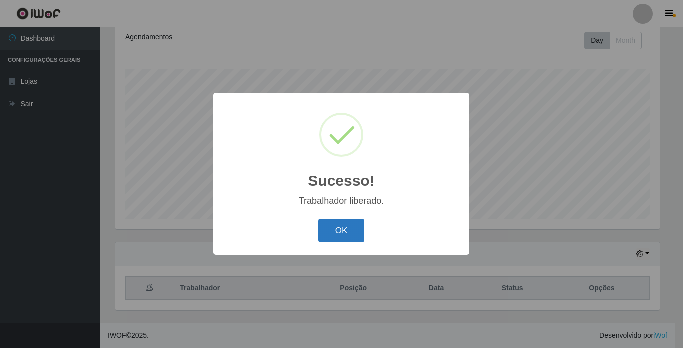
click at [339, 237] on button "OK" at bounding box center [342, 231] width 47 height 24
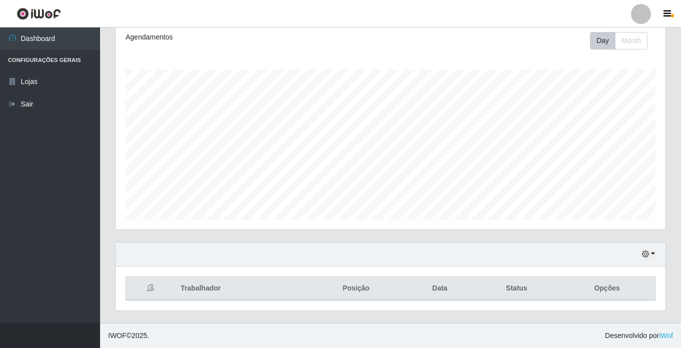
scroll to position [0, 0]
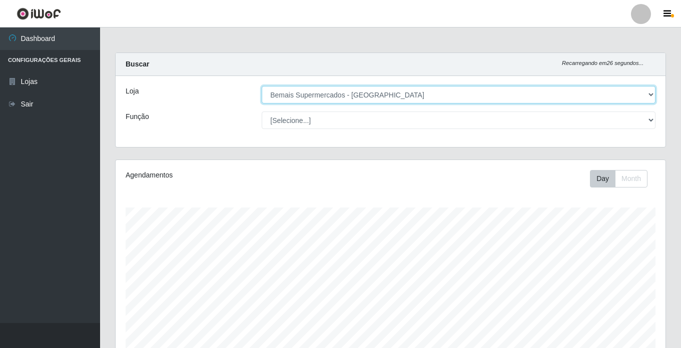
click at [609, 98] on select "[Selecione...] Bemais Supermercados - [GEOGRAPHIC_DATA]" at bounding box center [459, 95] width 394 height 18
click at [262, 86] on select "[Selecione...] Bemais Supermercados - [GEOGRAPHIC_DATA]" at bounding box center [459, 95] width 394 height 18
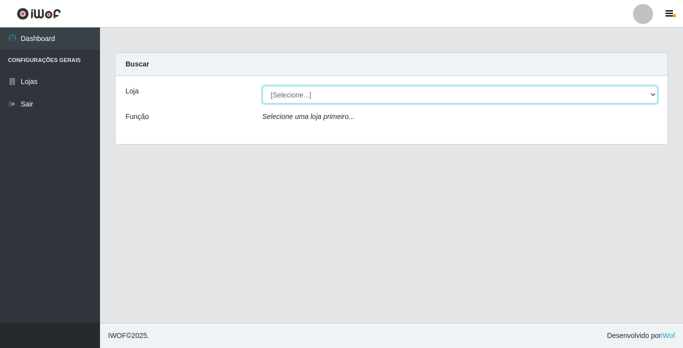
drag, startPoint x: 607, startPoint y: 95, endPoint x: 607, endPoint y: 105, distance: 10.0
click at [607, 95] on select "[Selecione...] Bemais Supermercados - [GEOGRAPHIC_DATA]" at bounding box center [461, 95] width 396 height 18
click at [263, 86] on select "[Selecione...] Bemais Supermercados - [GEOGRAPHIC_DATA]" at bounding box center [461, 95] width 396 height 18
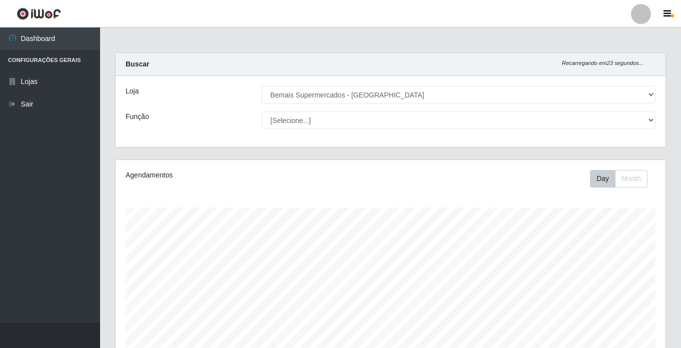
click at [574, 106] on div "Loja [Selecione...] Bemais Supermercados - Cidade Universitária Função [Selecio…" at bounding box center [391, 111] width 550 height 71
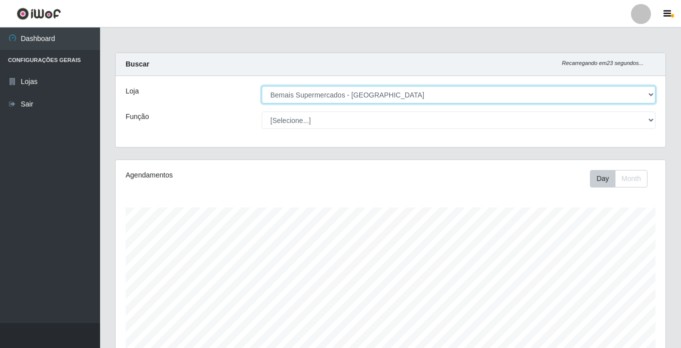
click at [582, 99] on select "[Selecione...] Bemais Supermercados - [GEOGRAPHIC_DATA]" at bounding box center [459, 95] width 394 height 18
click at [262, 86] on select "[Selecione...] Bemais Supermercados - [GEOGRAPHIC_DATA]" at bounding box center [459, 95] width 394 height 18
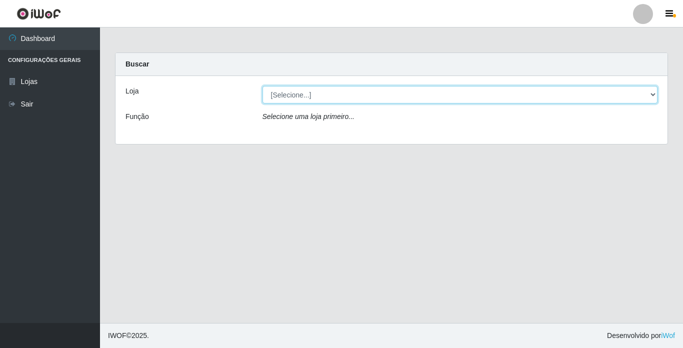
click at [586, 94] on select "[Selecione...] Bemais Supermercados - [GEOGRAPHIC_DATA]" at bounding box center [461, 95] width 396 height 18
click at [263, 86] on select "[Selecione...] Bemais Supermercados - [GEOGRAPHIC_DATA]" at bounding box center [461, 95] width 396 height 18
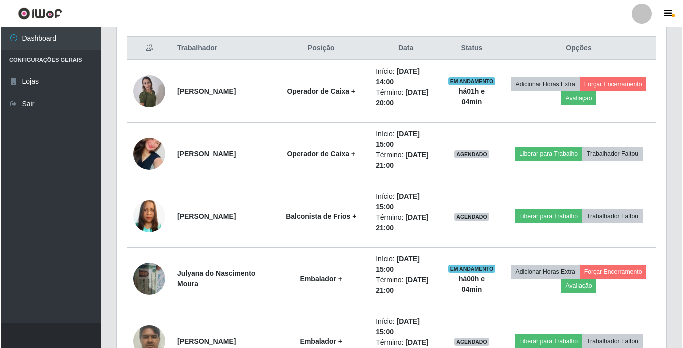
scroll to position [385, 0]
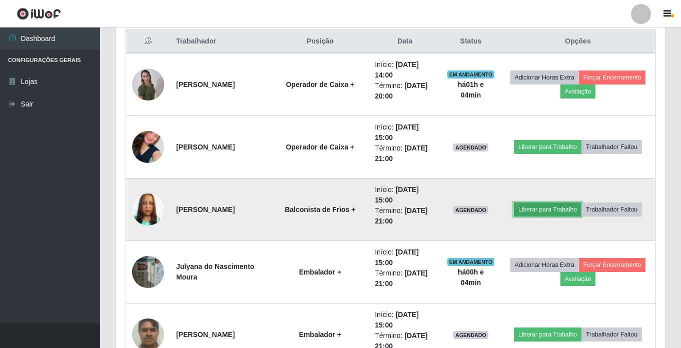
click at [563, 211] on button "Liberar para Trabalho" at bounding box center [548, 210] width 68 height 14
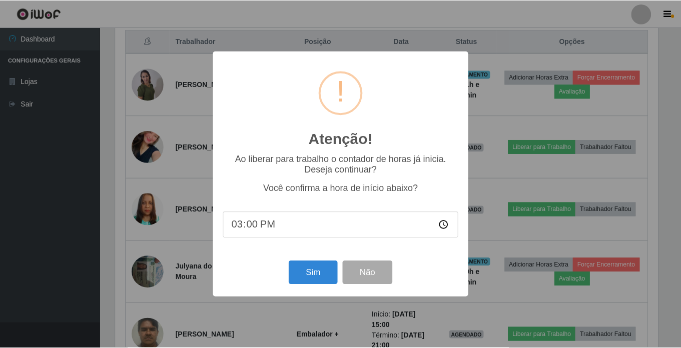
scroll to position [208, 545]
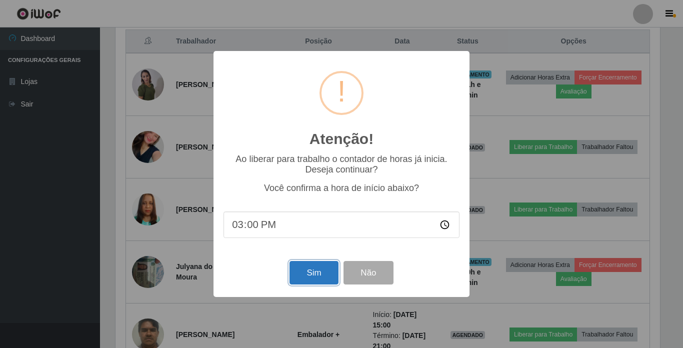
click at [315, 280] on button "Sim" at bounding box center [314, 273] width 49 height 24
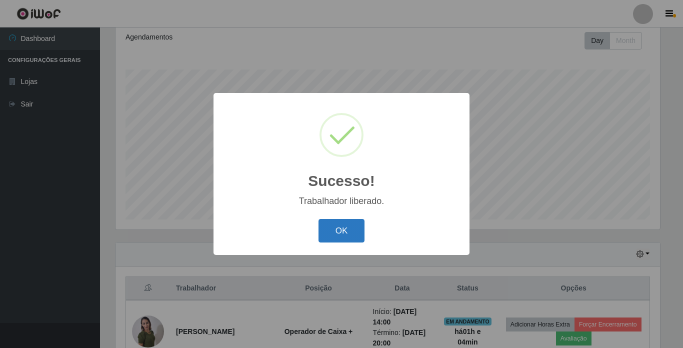
click at [351, 232] on button "OK" at bounding box center [342, 231] width 47 height 24
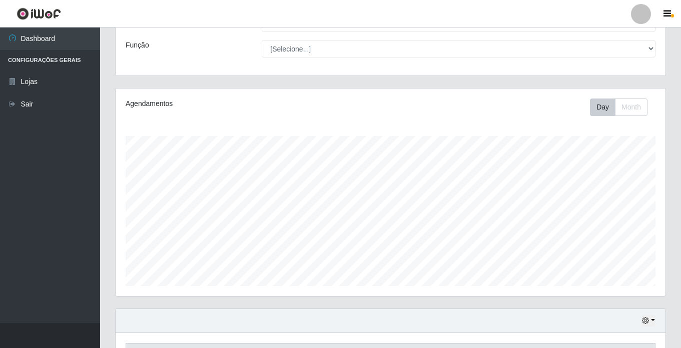
scroll to position [0, 0]
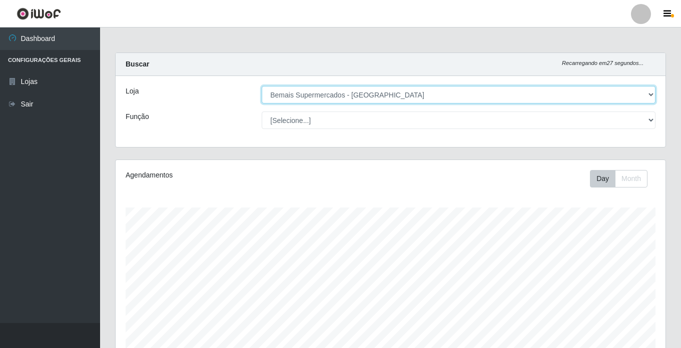
click at [570, 98] on select "[Selecione...] Bemais Supermercados - [GEOGRAPHIC_DATA]" at bounding box center [459, 95] width 394 height 18
click at [262, 86] on select "[Selecione...] Bemais Supermercados - [GEOGRAPHIC_DATA]" at bounding box center [459, 95] width 394 height 18
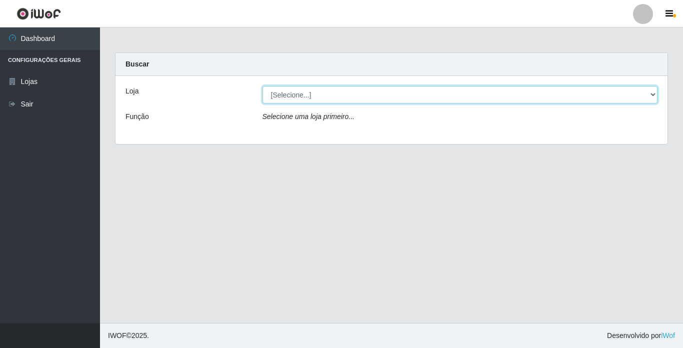
click at [555, 91] on select "[Selecione...] Bemais Supermercados - [GEOGRAPHIC_DATA]" at bounding box center [461, 95] width 396 height 18
select select "250"
click at [263, 86] on select "[Selecione...] Bemais Supermercados - [GEOGRAPHIC_DATA]" at bounding box center [461, 95] width 396 height 18
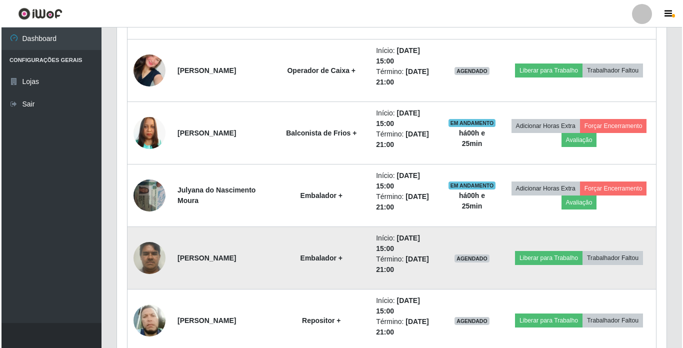
scroll to position [438, 0]
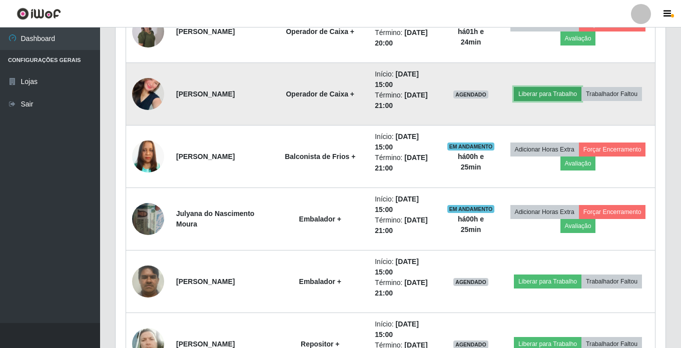
click at [559, 96] on button "Liberar para Trabalho" at bounding box center [548, 94] width 68 height 14
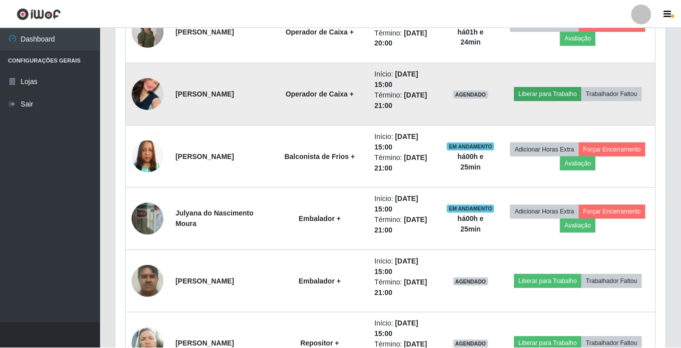
scroll to position [208, 545]
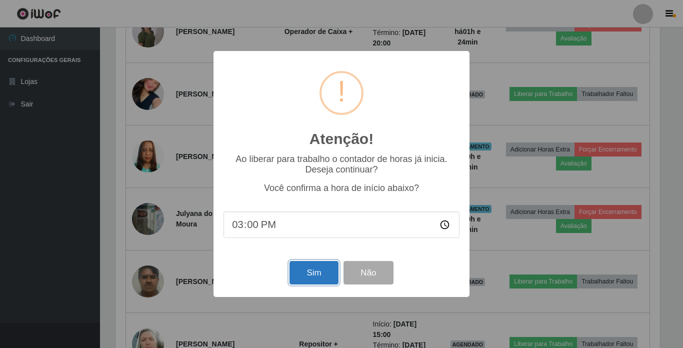
click at [313, 285] on button "Sim" at bounding box center [314, 273] width 49 height 24
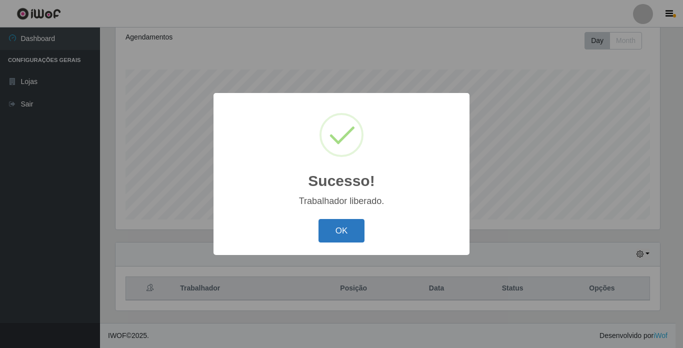
drag, startPoint x: 346, startPoint y: 237, endPoint x: 473, endPoint y: 265, distance: 130.2
click at [347, 237] on button "OK" at bounding box center [342, 231] width 47 height 24
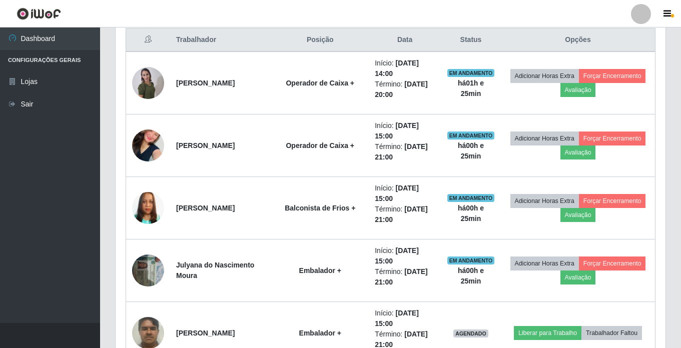
scroll to position [488, 0]
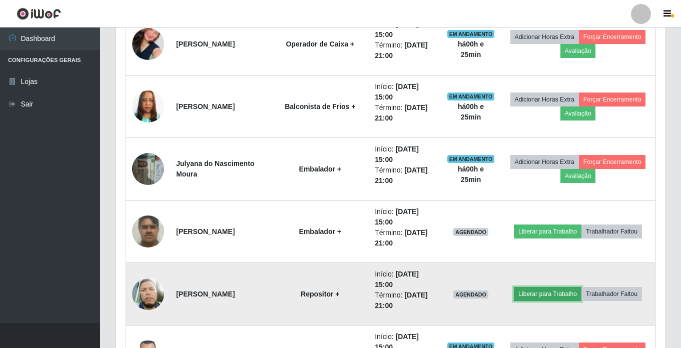
click at [558, 291] on button "Liberar para Trabalho" at bounding box center [548, 294] width 68 height 14
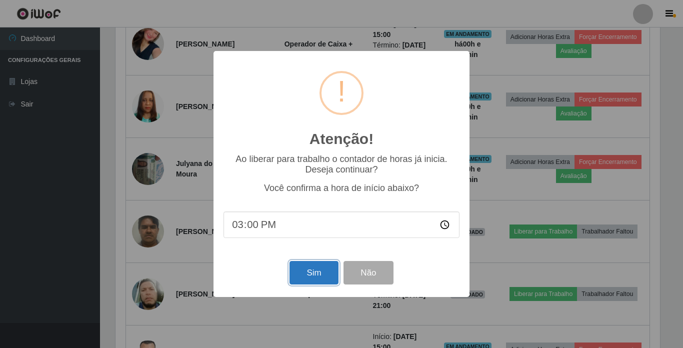
click at [311, 278] on button "Sim" at bounding box center [314, 273] width 49 height 24
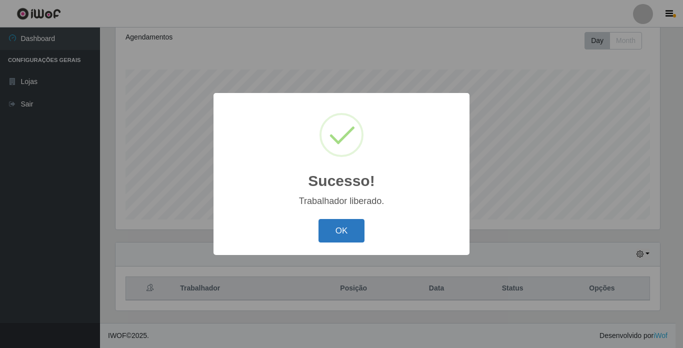
click at [340, 234] on button "OK" at bounding box center [342, 231] width 47 height 24
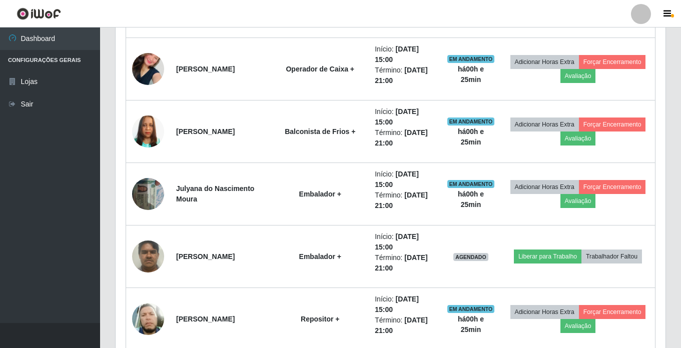
scroll to position [588, 0]
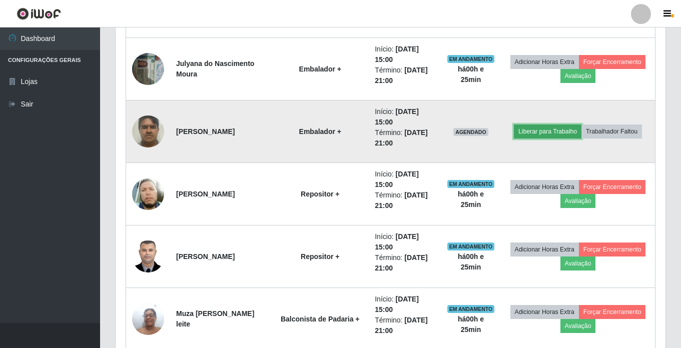
click at [546, 137] on button "Liberar para Trabalho" at bounding box center [548, 132] width 68 height 14
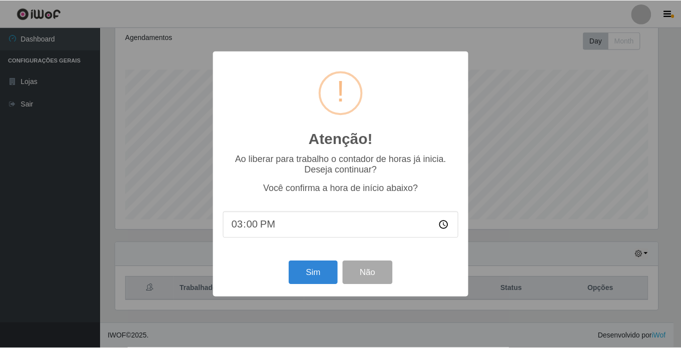
scroll to position [138, 0]
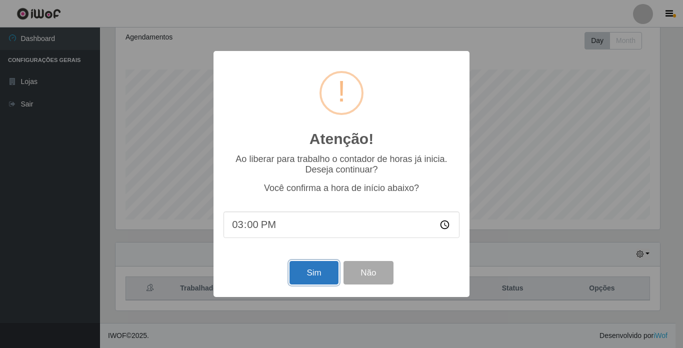
click at [324, 282] on button "Sim" at bounding box center [314, 273] width 49 height 24
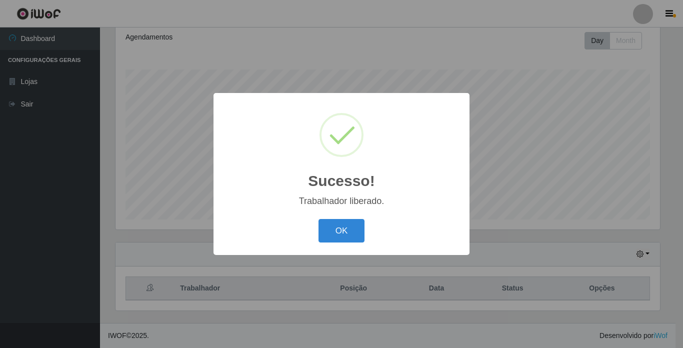
click at [365, 229] on div "OK Cancel" at bounding box center [342, 231] width 236 height 29
click at [360, 229] on button "OK" at bounding box center [342, 231] width 47 height 24
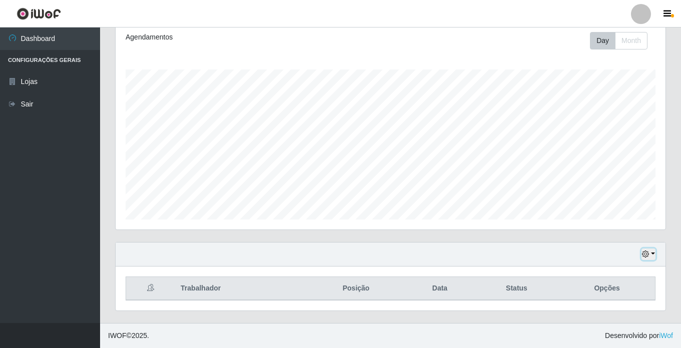
click at [646, 258] on icon "button" at bounding box center [645, 254] width 7 height 7
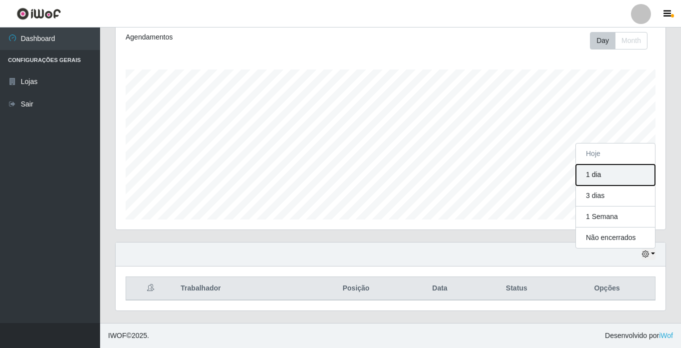
click at [612, 175] on button "1 dia" at bounding box center [615, 175] width 79 height 21
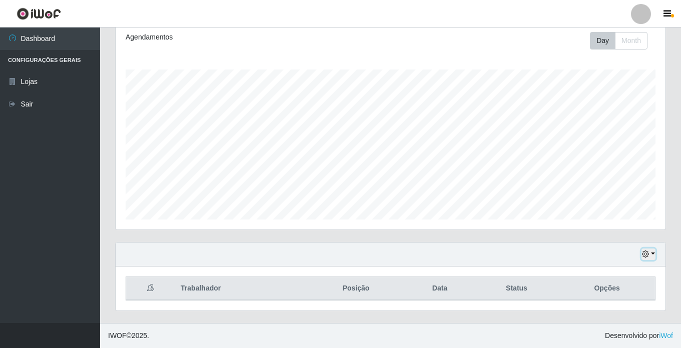
click at [650, 254] on button "button" at bounding box center [648, 255] width 14 height 12
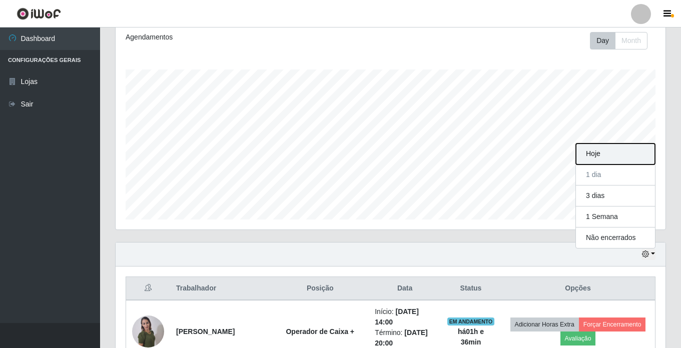
click at [594, 157] on button "Hoje" at bounding box center [615, 154] width 79 height 21
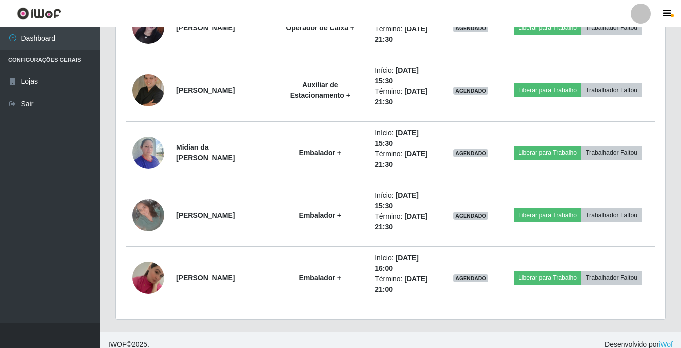
scroll to position [951, 0]
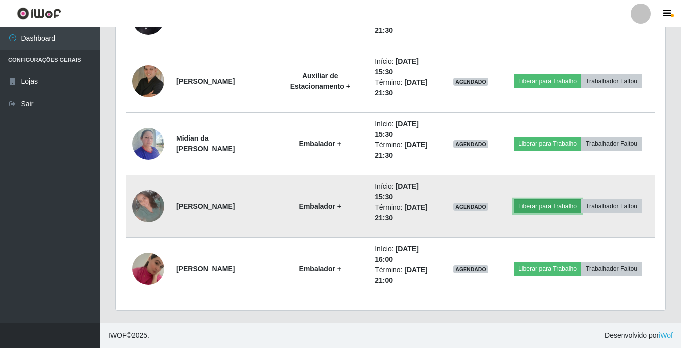
click at [535, 202] on button "Liberar para Trabalho" at bounding box center [548, 207] width 68 height 14
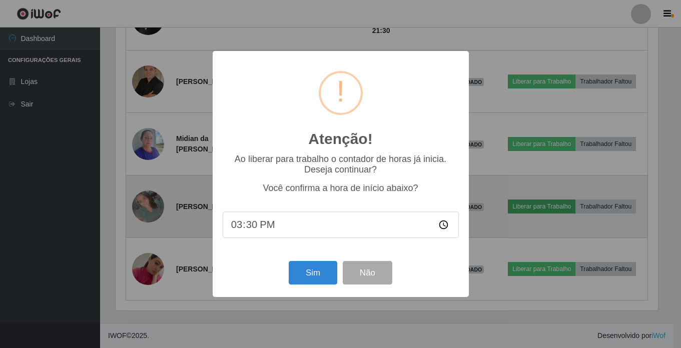
scroll to position [208, 545]
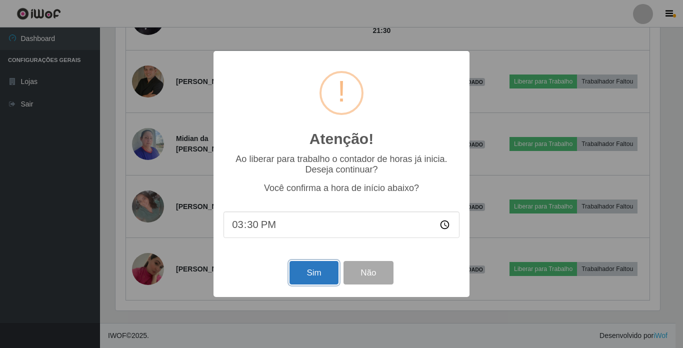
click at [309, 275] on button "Sim" at bounding box center [314, 273] width 49 height 24
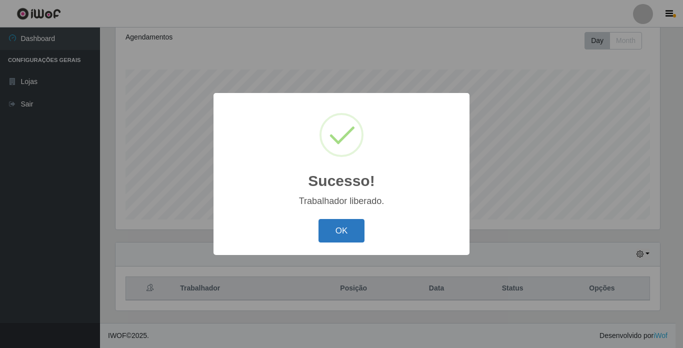
click at [334, 233] on button "OK" at bounding box center [342, 231] width 47 height 24
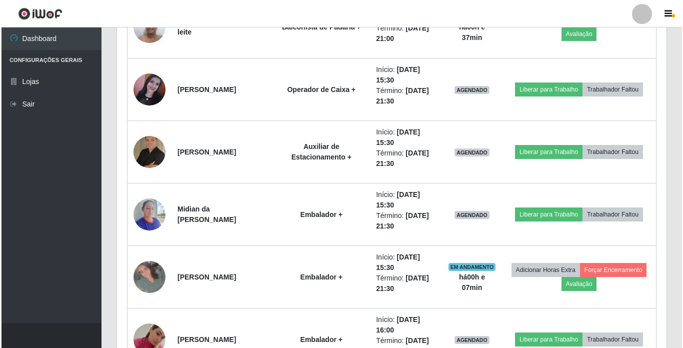
scroll to position [888, 0]
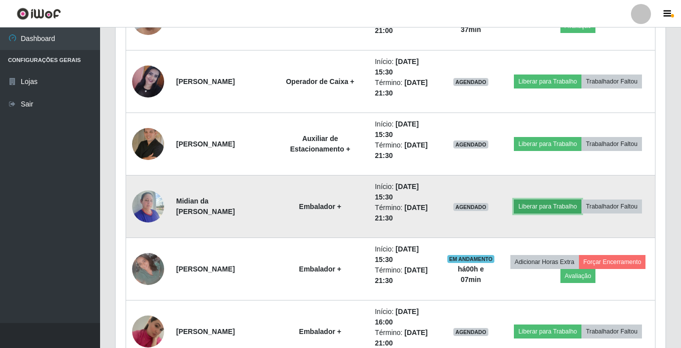
click at [547, 207] on button "Liberar para Trabalho" at bounding box center [548, 207] width 68 height 14
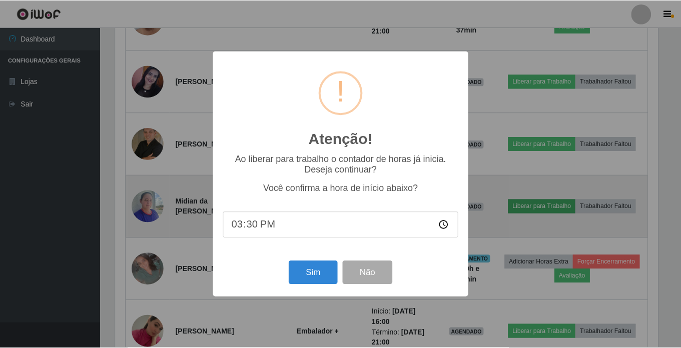
scroll to position [208, 545]
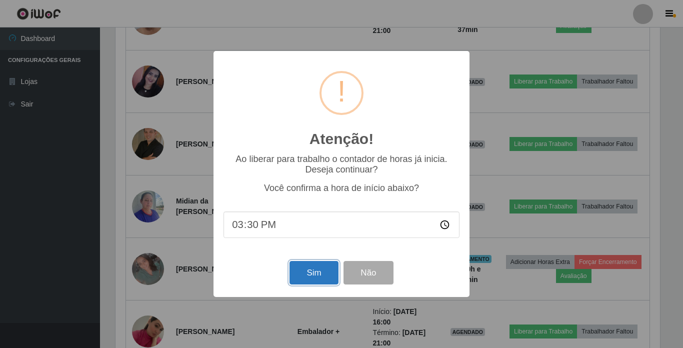
click at [305, 272] on button "Sim" at bounding box center [314, 273] width 49 height 24
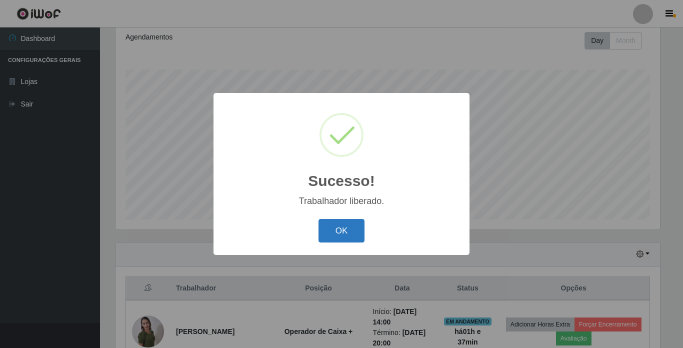
click at [353, 222] on button "OK" at bounding box center [342, 231] width 47 height 24
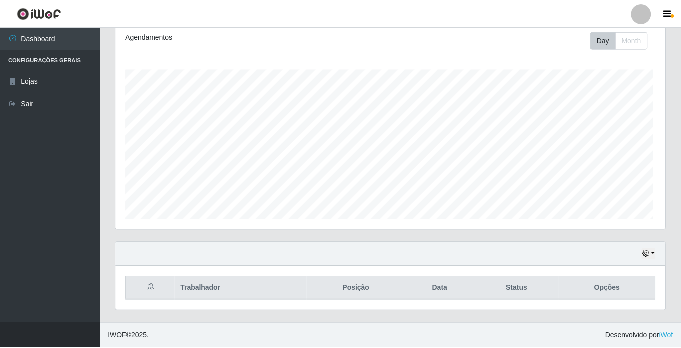
scroll to position [208, 550]
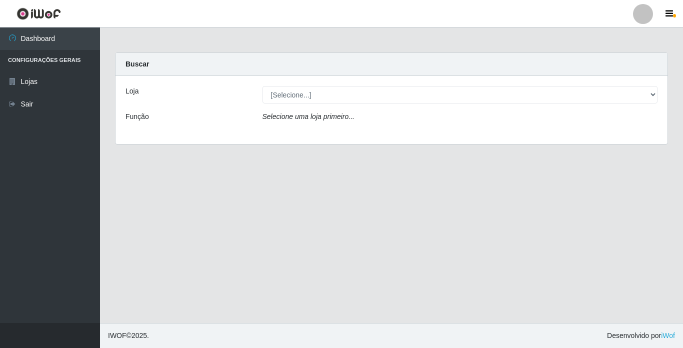
click at [288, 92] on select "[Selecione...] Bemais Supermercados - [GEOGRAPHIC_DATA]" at bounding box center [461, 95] width 396 height 18
select select "250"
click at [263, 86] on select "[Selecione...] Bemais Supermercados - [GEOGRAPHIC_DATA]" at bounding box center [461, 95] width 396 height 18
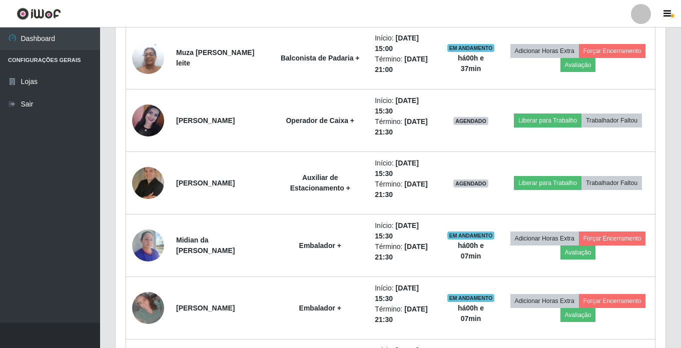
scroll to position [850, 0]
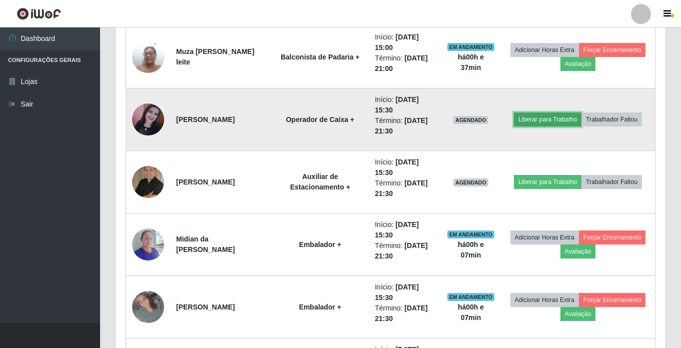
click at [543, 123] on button "Liberar para Trabalho" at bounding box center [548, 120] width 68 height 14
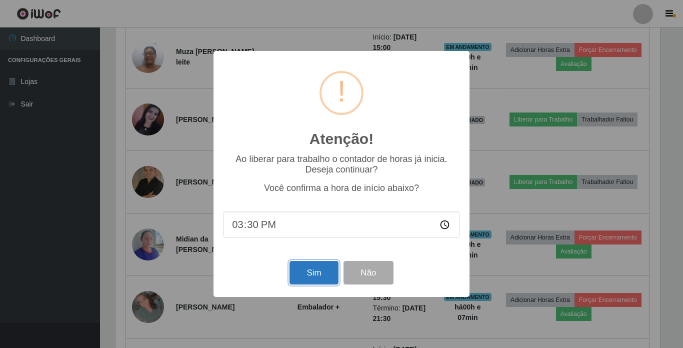
click at [317, 265] on button "Sim" at bounding box center [314, 273] width 49 height 24
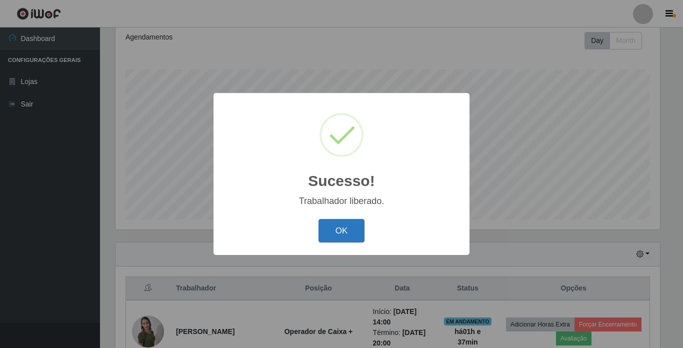
click at [341, 235] on button "OK" at bounding box center [342, 231] width 47 height 24
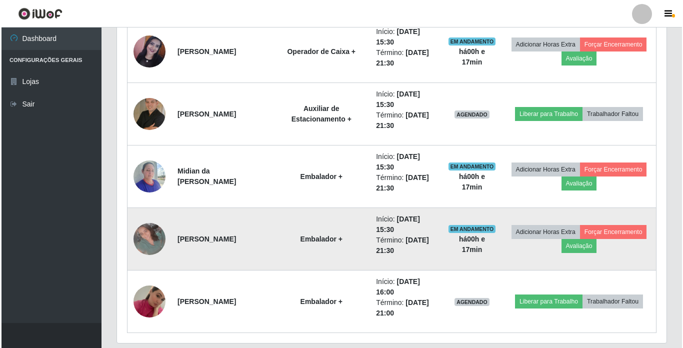
scroll to position [901, 0]
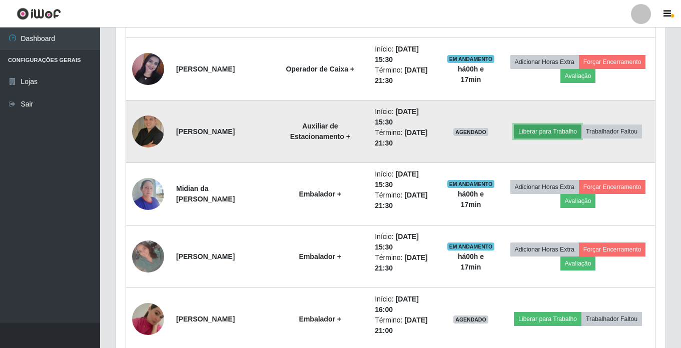
click at [541, 132] on button "Liberar para Trabalho" at bounding box center [548, 132] width 68 height 14
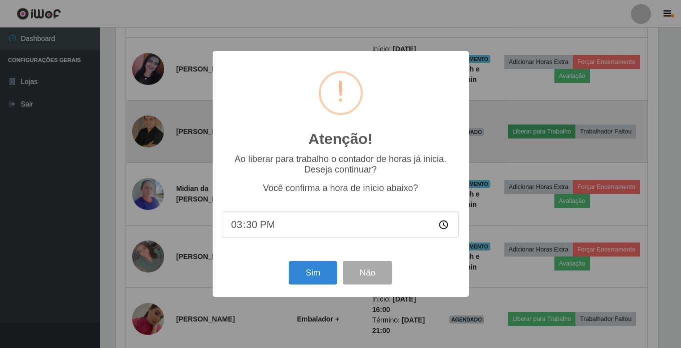
scroll to position [208, 545]
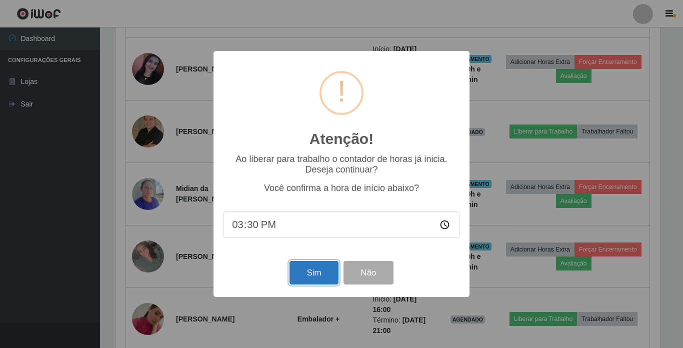
click at [300, 279] on button "Sim" at bounding box center [314, 273] width 49 height 24
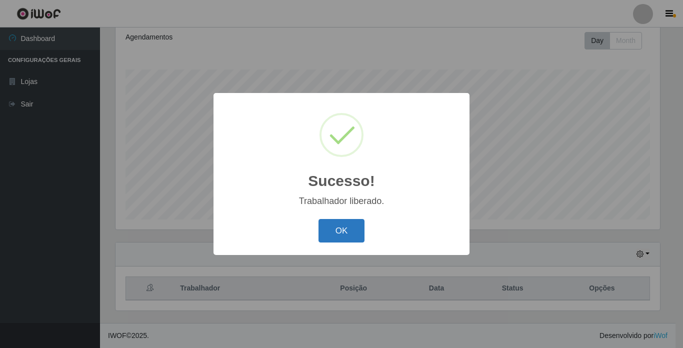
click at [351, 232] on button "OK" at bounding box center [342, 231] width 47 height 24
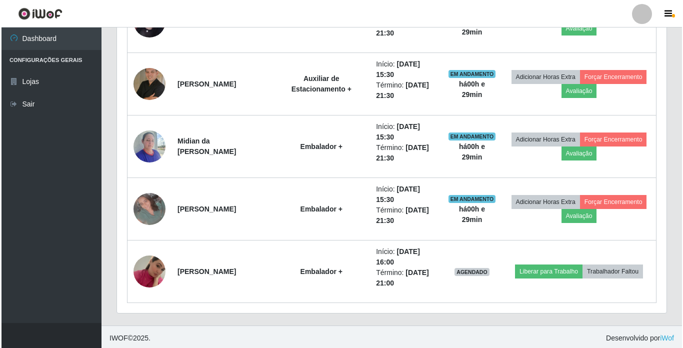
scroll to position [951, 0]
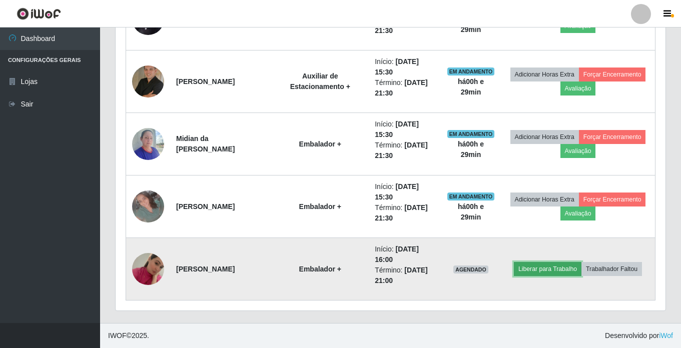
click at [538, 270] on button "Liberar para Trabalho" at bounding box center [548, 269] width 68 height 14
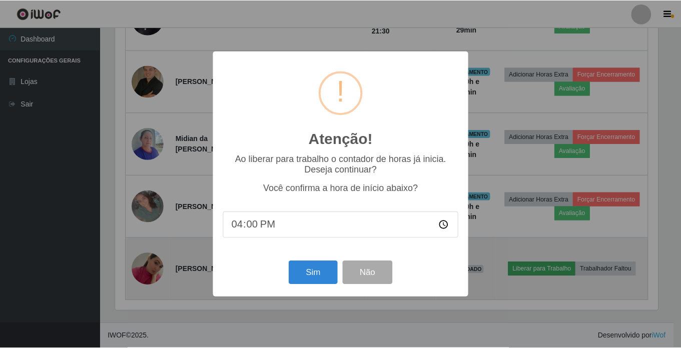
scroll to position [208, 545]
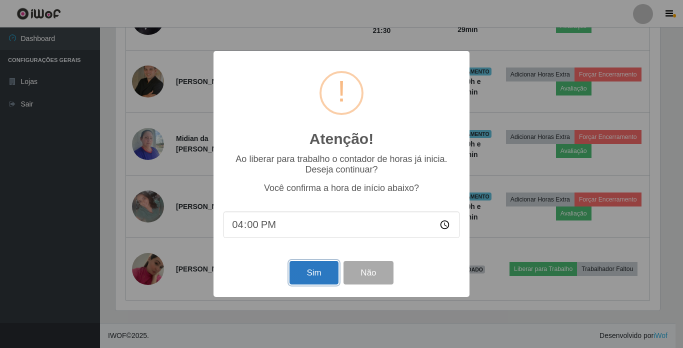
click at [304, 277] on button "Sim" at bounding box center [314, 273] width 49 height 24
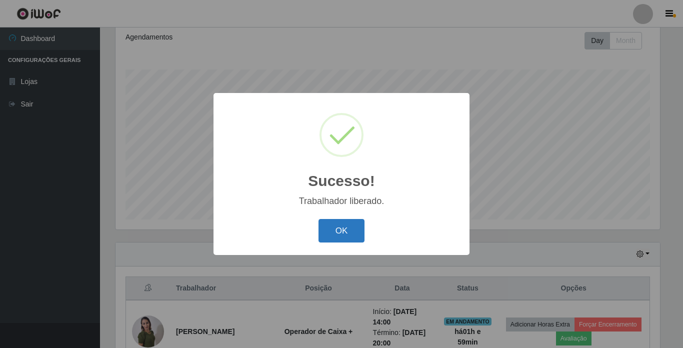
click at [352, 232] on button "OK" at bounding box center [342, 231] width 47 height 24
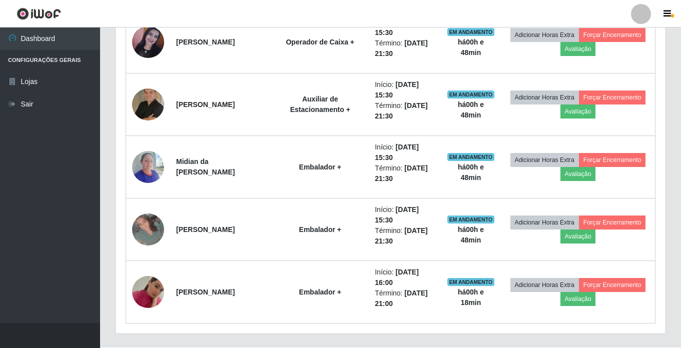
scroll to position [951, 0]
